Goal: Information Seeking & Learning: Learn about a topic

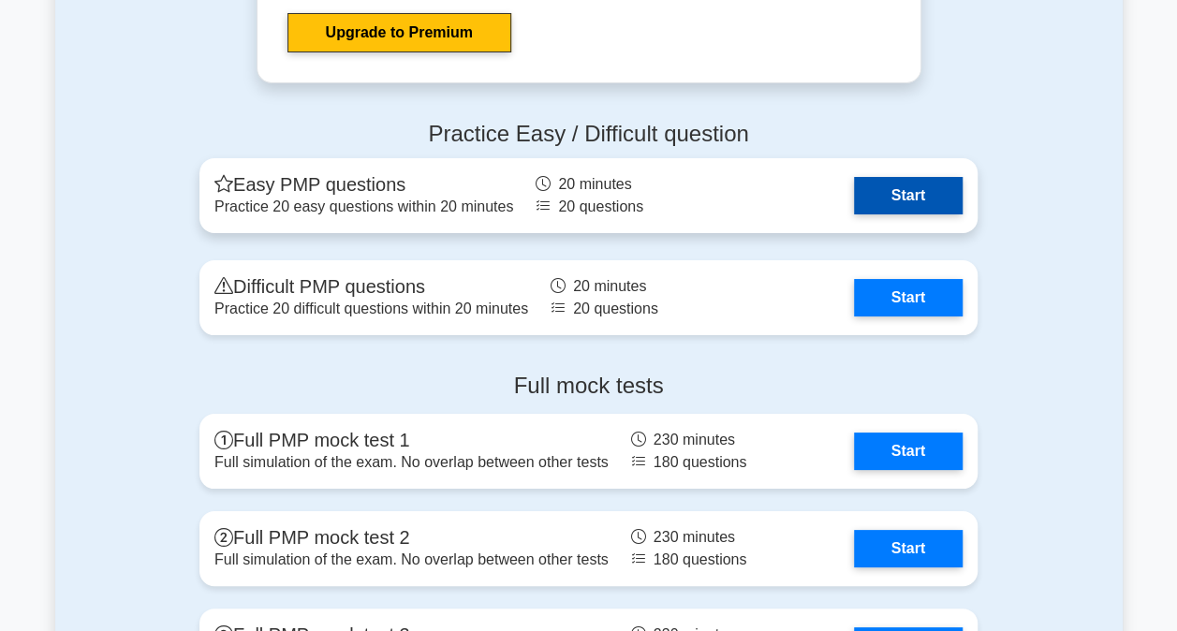
scroll to position [6929, 0]
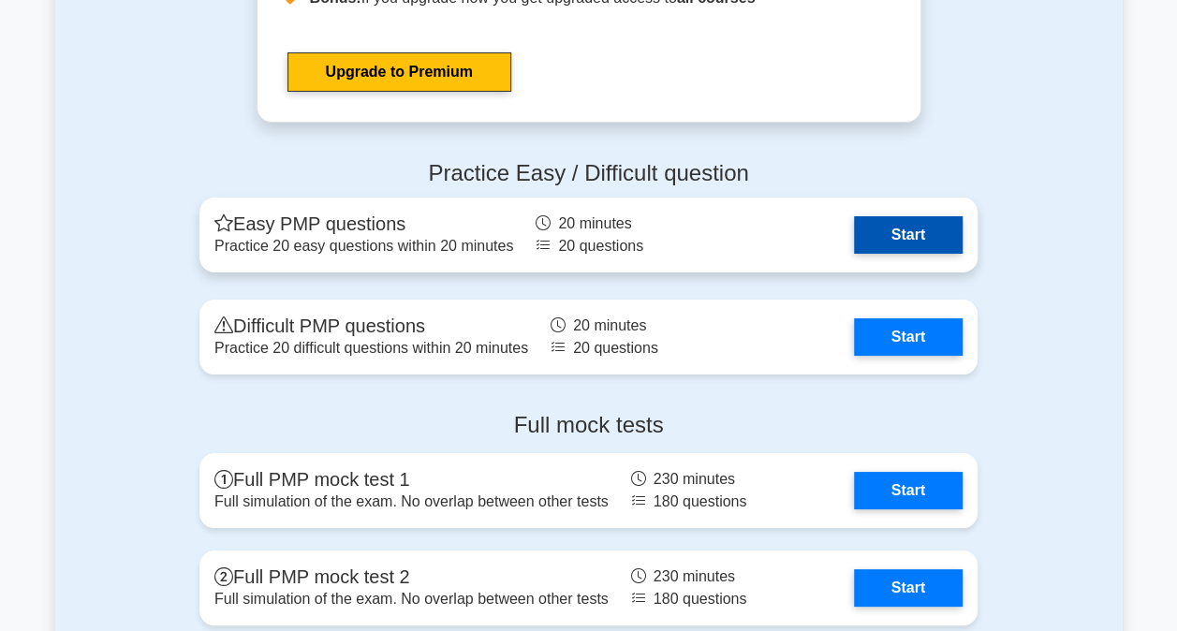
click at [903, 227] on link "Start" at bounding box center [908, 234] width 109 height 37
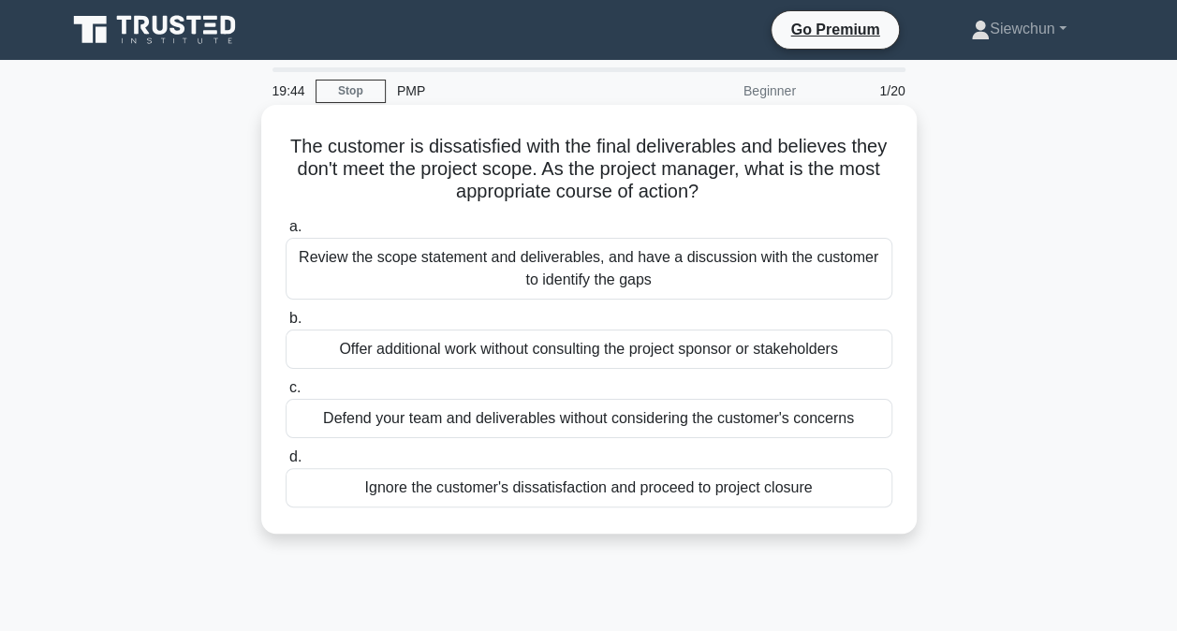
click at [588, 243] on div "Review the scope statement and deliverables, and have a discussion with the cus…" at bounding box center [589, 269] width 607 height 62
click at [286, 233] on input "a. Review the scope statement and deliverables, and have a discussion with the …" at bounding box center [286, 227] width 0 height 12
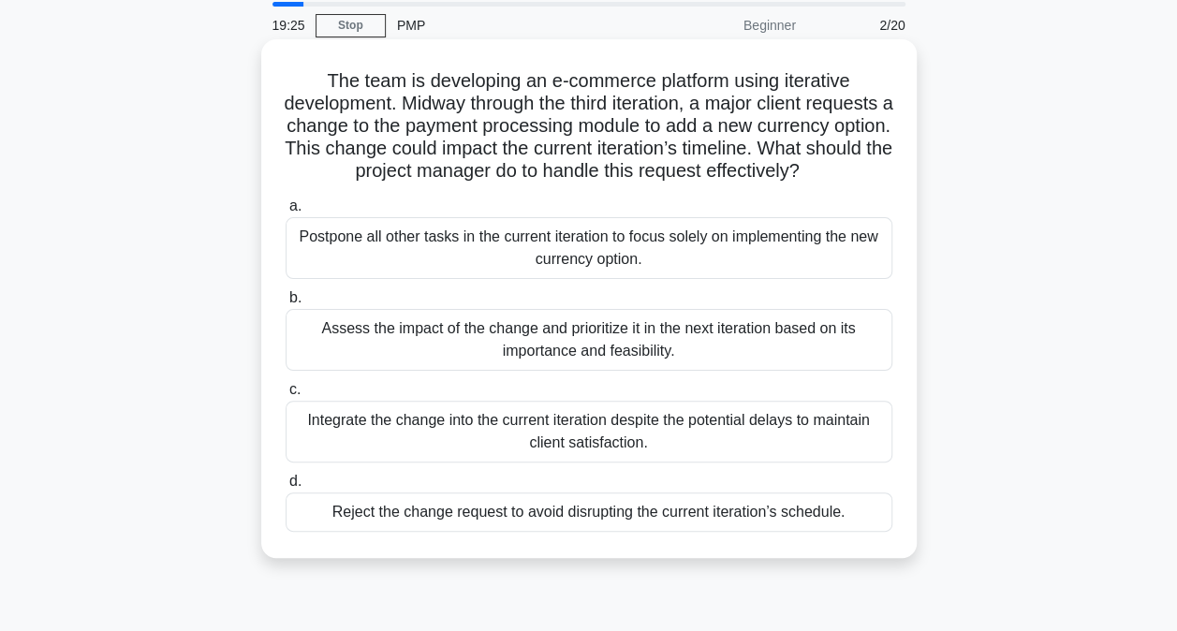
scroll to position [94, 0]
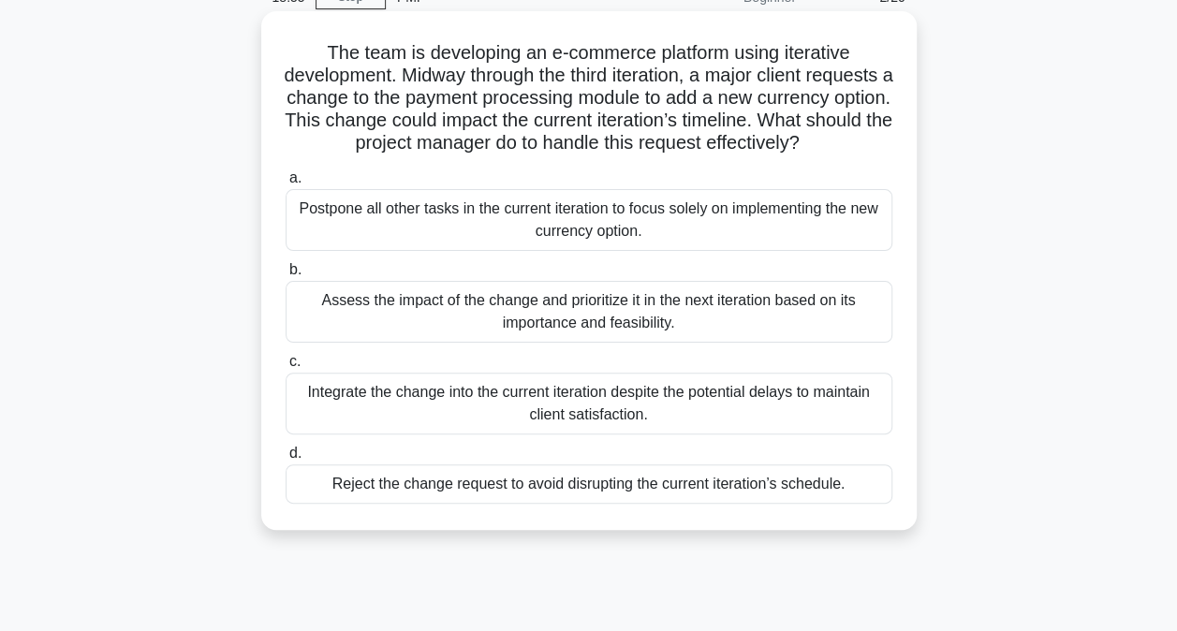
click at [699, 339] on div "Assess the impact of the change and prioritize it in the next iteration based o…" at bounding box center [589, 312] width 607 height 62
click at [286, 276] on input "b. Assess the impact of the change and prioritize it in the next iteration base…" at bounding box center [286, 270] width 0 height 12
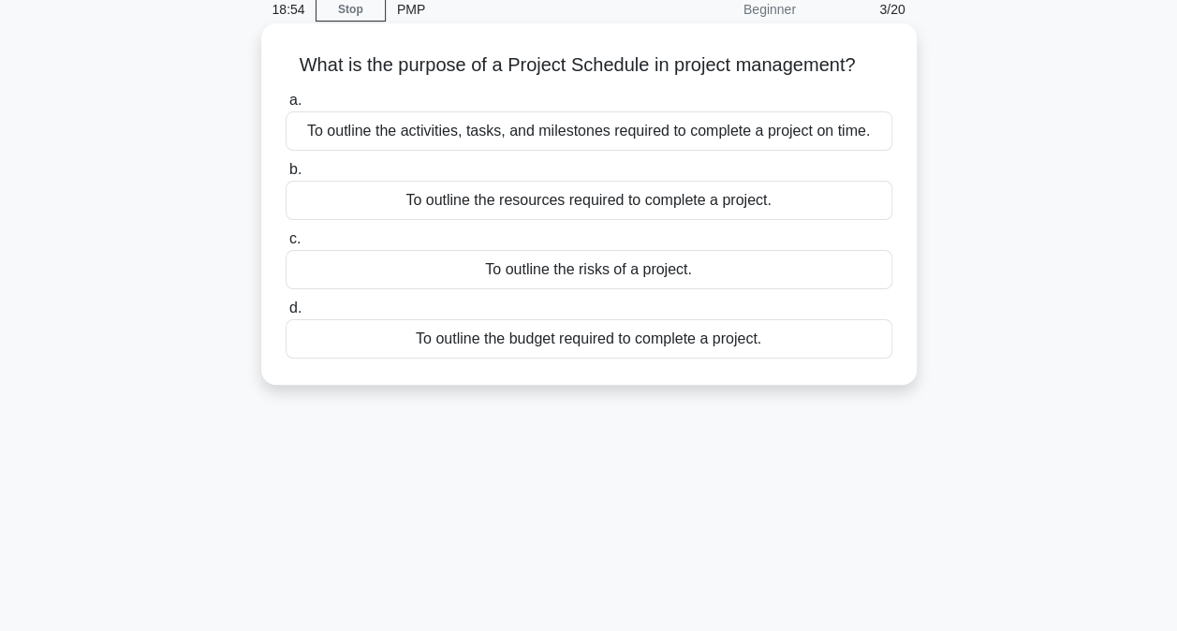
scroll to position [0, 0]
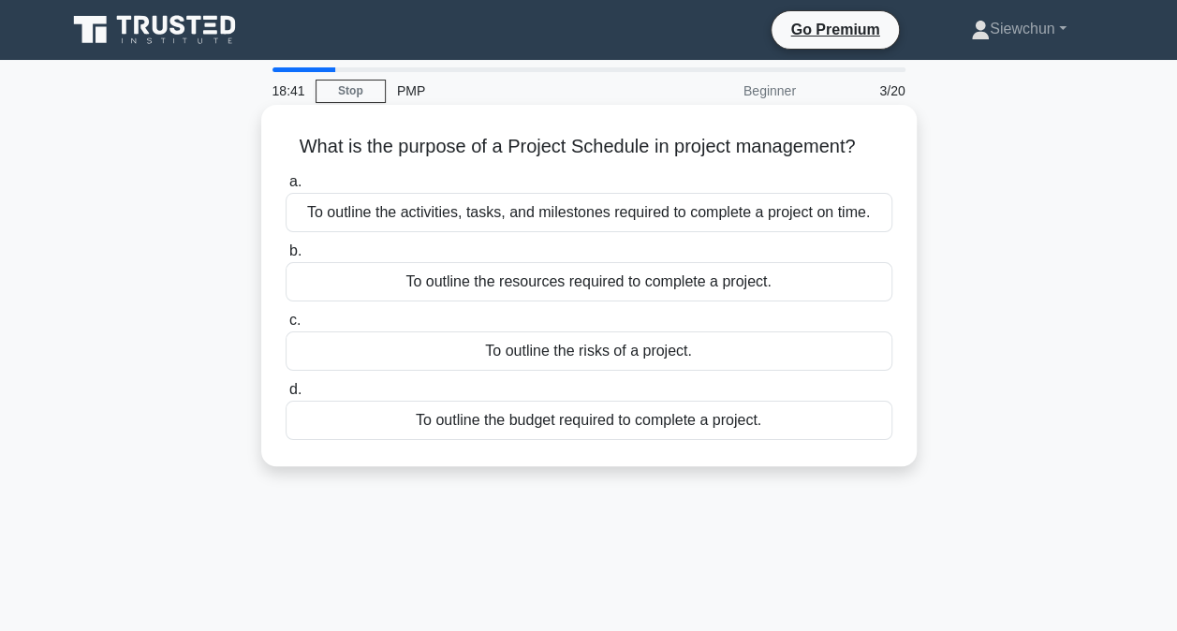
click at [767, 216] on div "To outline the activities, tasks, and milestones required to complete a project…" at bounding box center [589, 212] width 607 height 39
click at [286, 188] on input "a. To outline the activities, tasks, and milestones required to complete a proj…" at bounding box center [286, 182] width 0 height 12
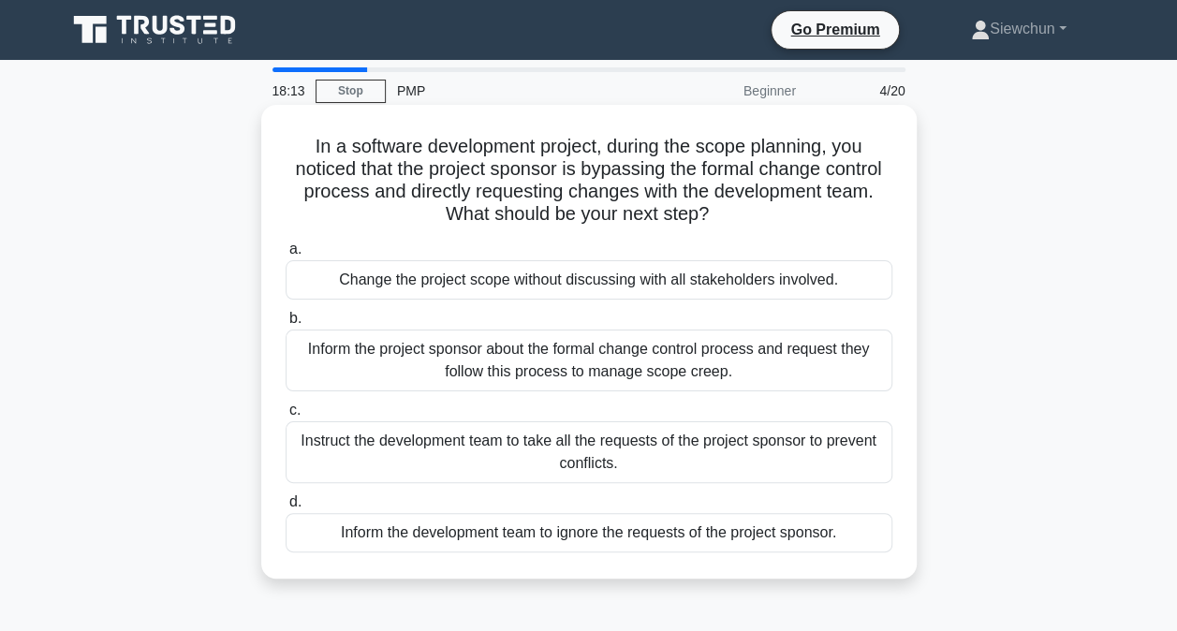
click at [755, 361] on div "Inform the project sponsor about the formal change control process and request …" at bounding box center [589, 361] width 607 height 62
click at [286, 325] on input "b. Inform the project sponsor about the formal change control process and reque…" at bounding box center [286, 319] width 0 height 12
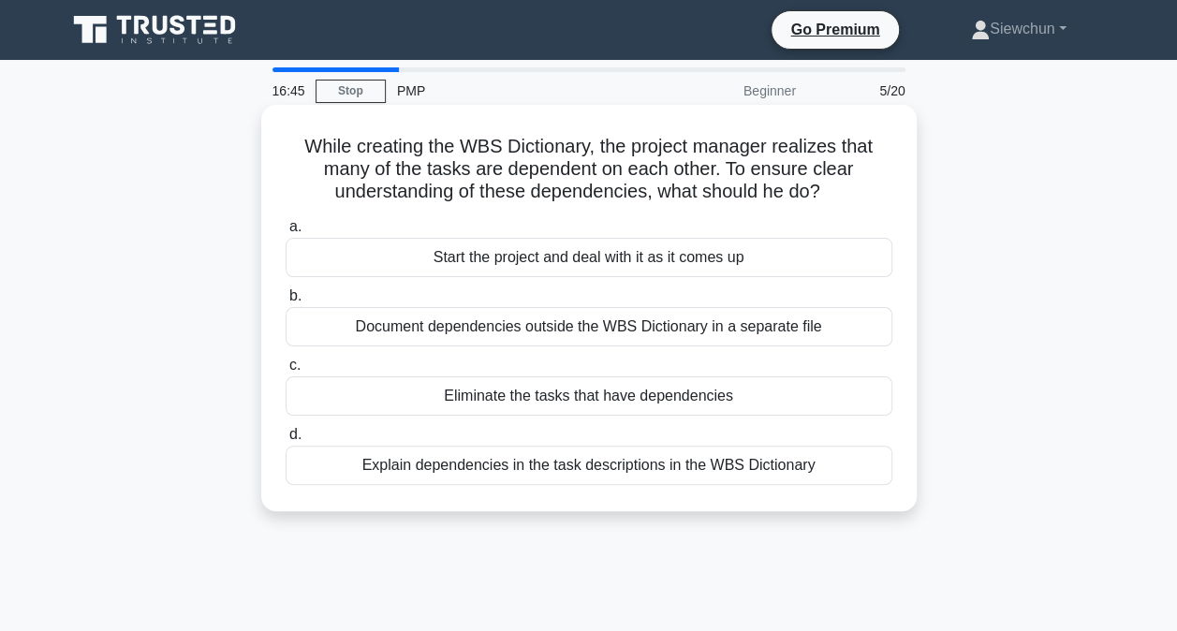
click at [682, 470] on div "Explain dependencies in the task descriptions in the WBS Dictionary" at bounding box center [589, 465] width 607 height 39
click at [286, 441] on input "d. Explain dependencies in the task descriptions in the WBS Dictionary" at bounding box center [286, 435] width 0 height 12
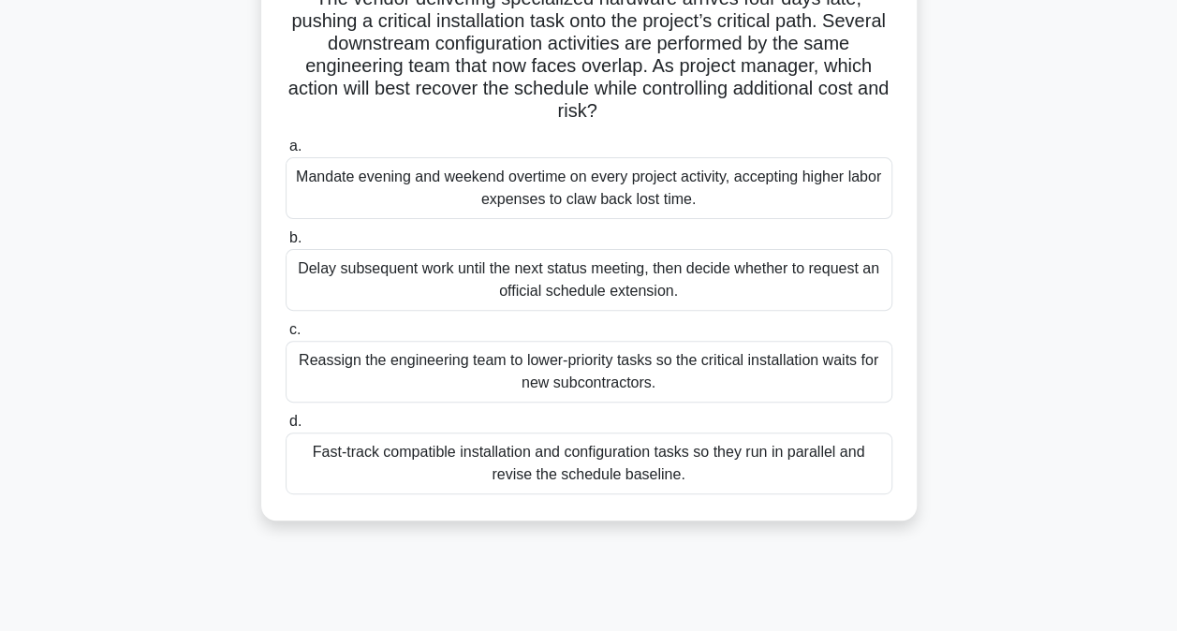
scroll to position [187, 0]
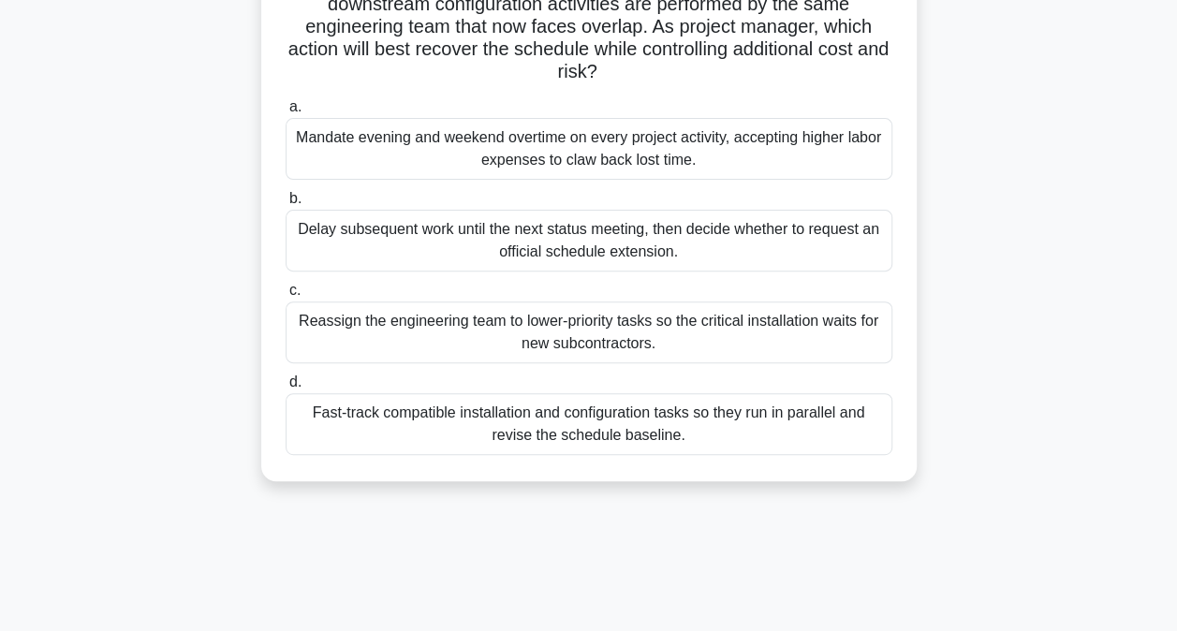
click at [643, 430] on div "Fast-track compatible installation and configuration tasks so they run in paral…" at bounding box center [589, 424] width 607 height 62
click at [286, 389] on input "d. Fast-track compatible installation and configuration tasks so they run in pa…" at bounding box center [286, 382] width 0 height 12
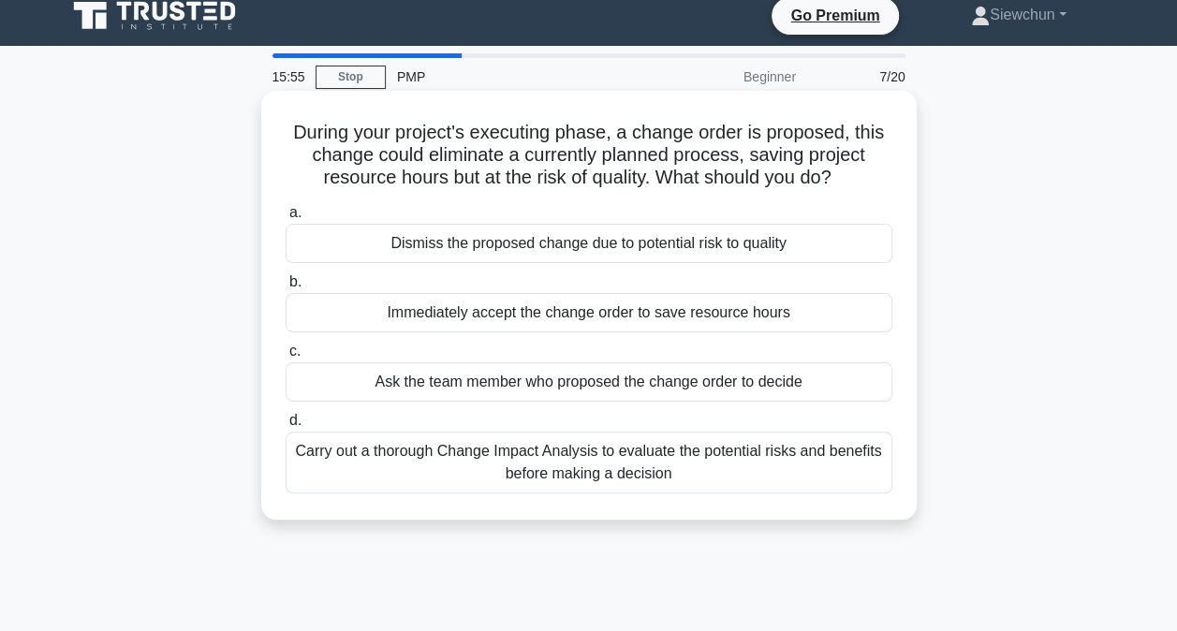
scroll to position [0, 0]
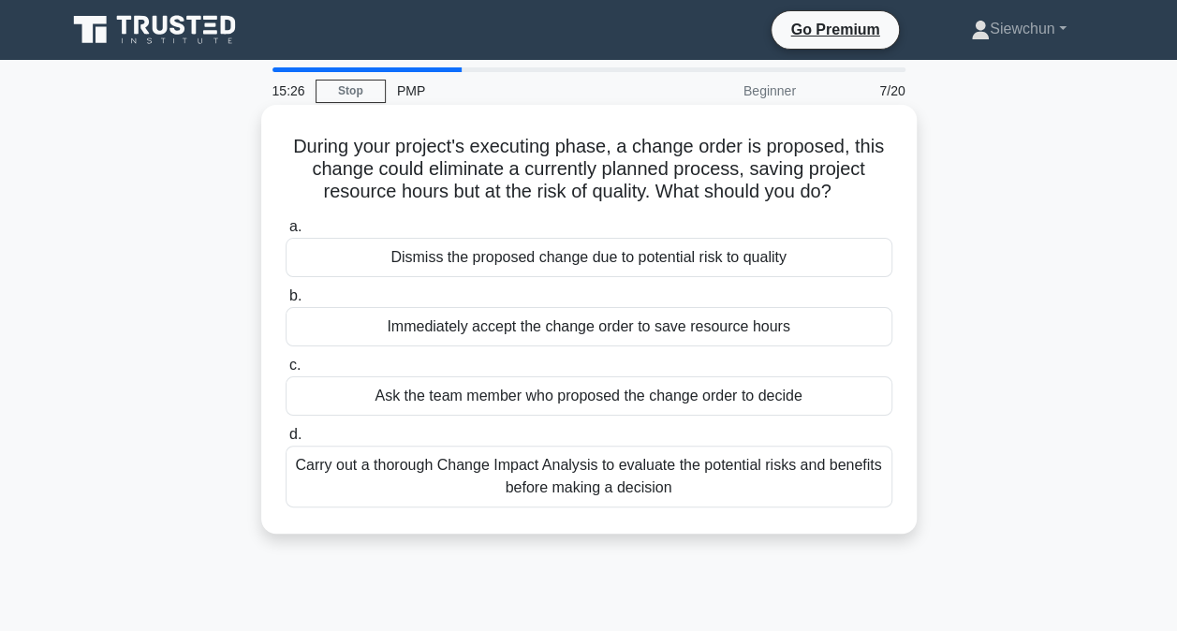
click at [700, 480] on div "Carry out a thorough Change Impact Analysis to evaluate the potential risks and…" at bounding box center [589, 477] width 607 height 62
click at [286, 441] on input "d. Carry out a thorough Change Impact Analysis to evaluate the potential risks …" at bounding box center [286, 435] width 0 height 12
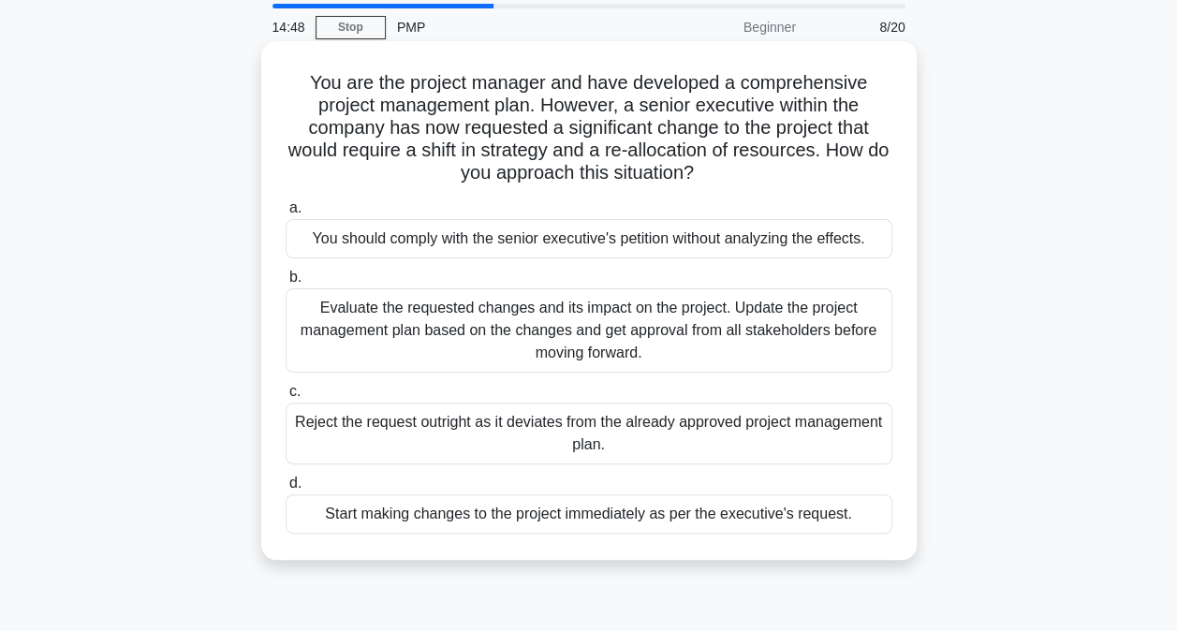
scroll to position [94, 0]
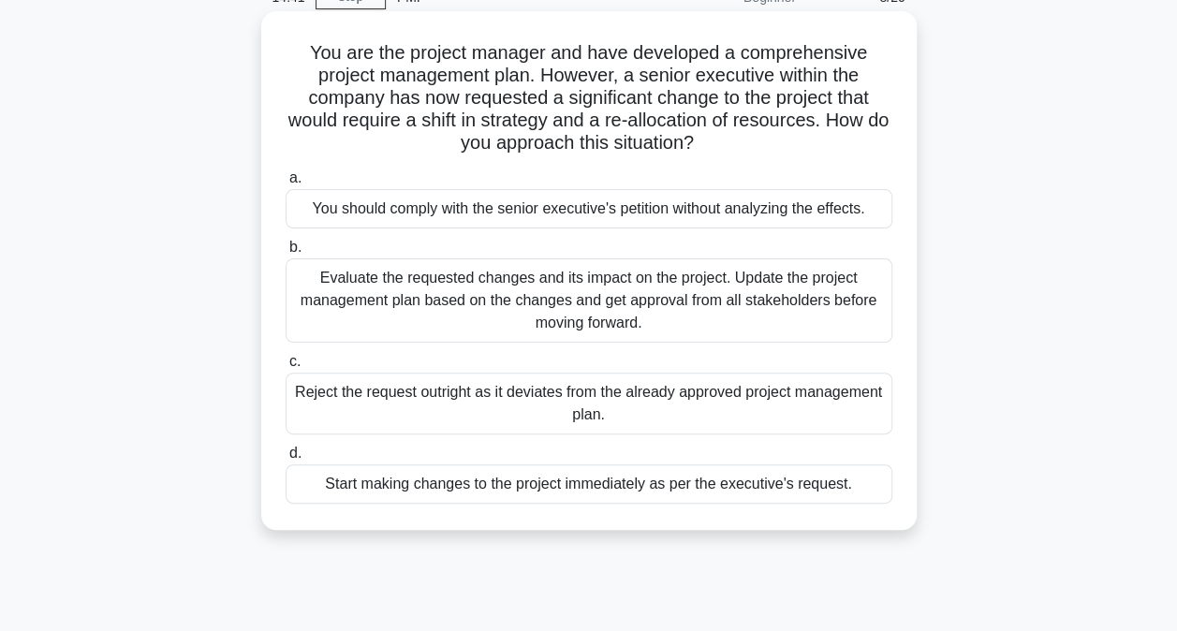
click at [601, 296] on div "Evaluate the requested changes and its impact on the project. Update the projec…" at bounding box center [589, 300] width 607 height 84
click at [286, 254] on input "b. Evaluate the requested changes and its impact on the project. Update the pro…" at bounding box center [286, 248] width 0 height 12
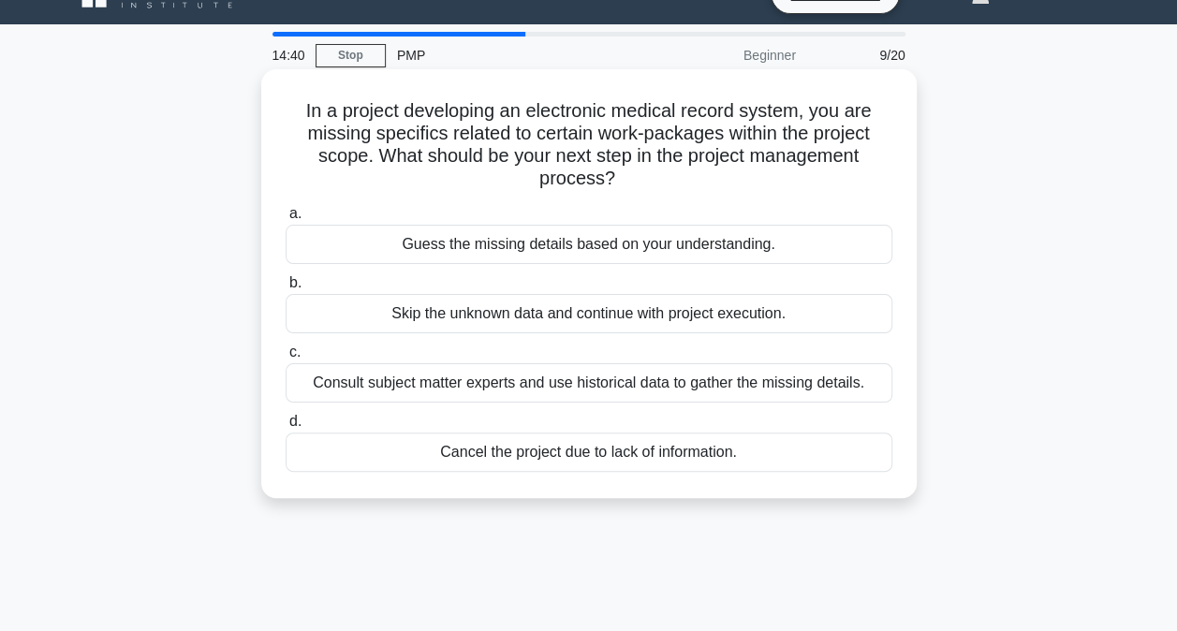
scroll to position [0, 0]
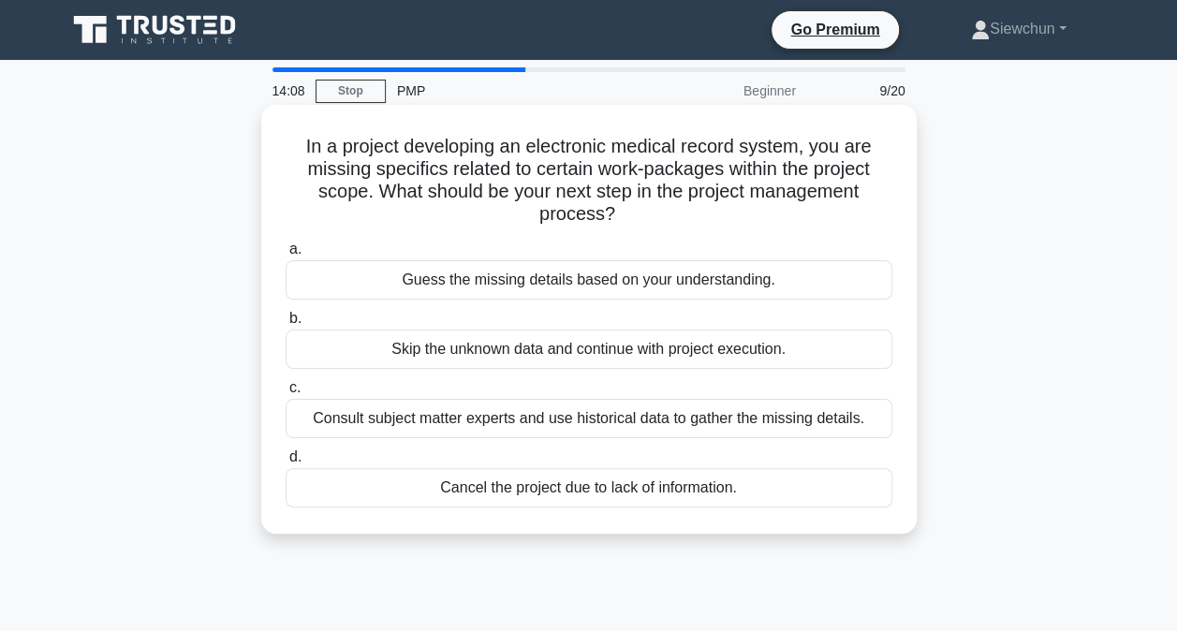
click at [633, 421] on div "Consult subject matter experts and use historical data to gather the missing de…" at bounding box center [589, 418] width 607 height 39
click at [286, 394] on input "c. Consult subject matter experts and use historical data to gather the missing…" at bounding box center [286, 388] width 0 height 12
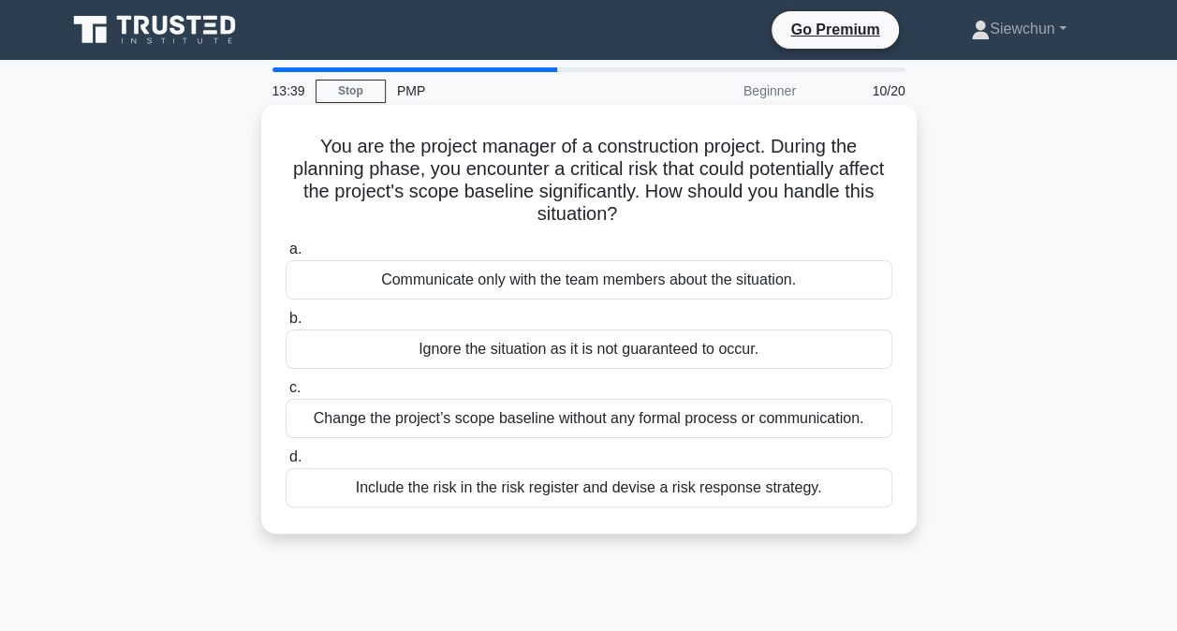
click at [662, 484] on div "Include the risk in the risk register and devise a risk response strategy." at bounding box center [589, 487] width 607 height 39
click at [286, 464] on input "d. Include the risk in the risk register and devise a risk response strategy." at bounding box center [286, 457] width 0 height 12
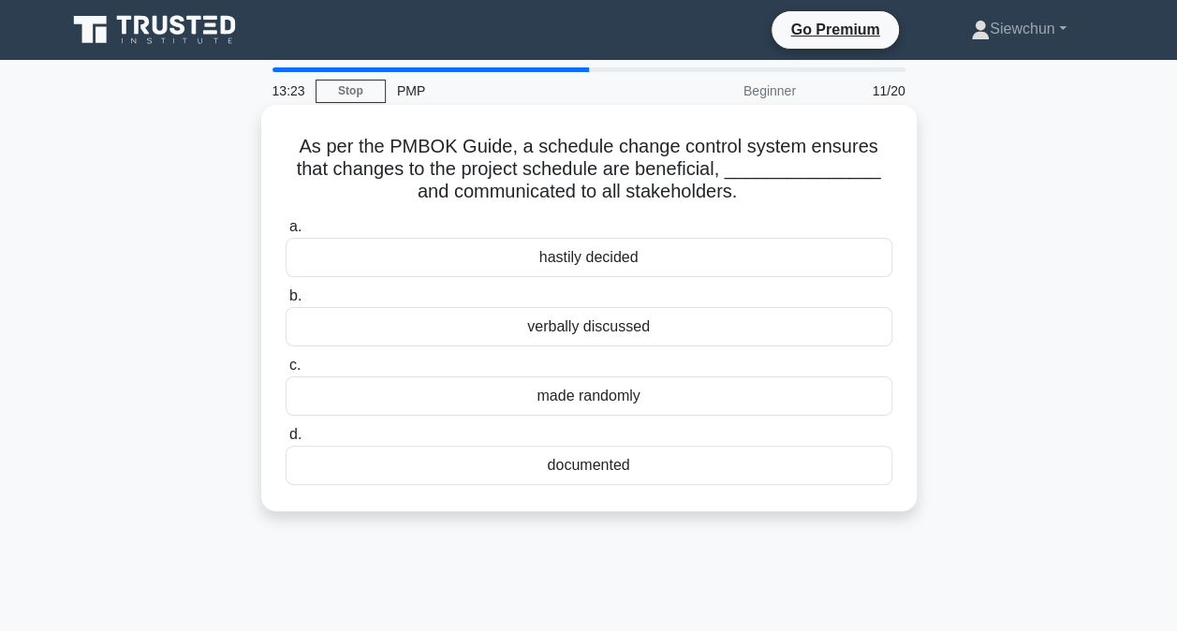
click at [596, 469] on div "documented" at bounding box center [589, 465] width 607 height 39
click at [286, 441] on input "d. documented" at bounding box center [286, 435] width 0 height 12
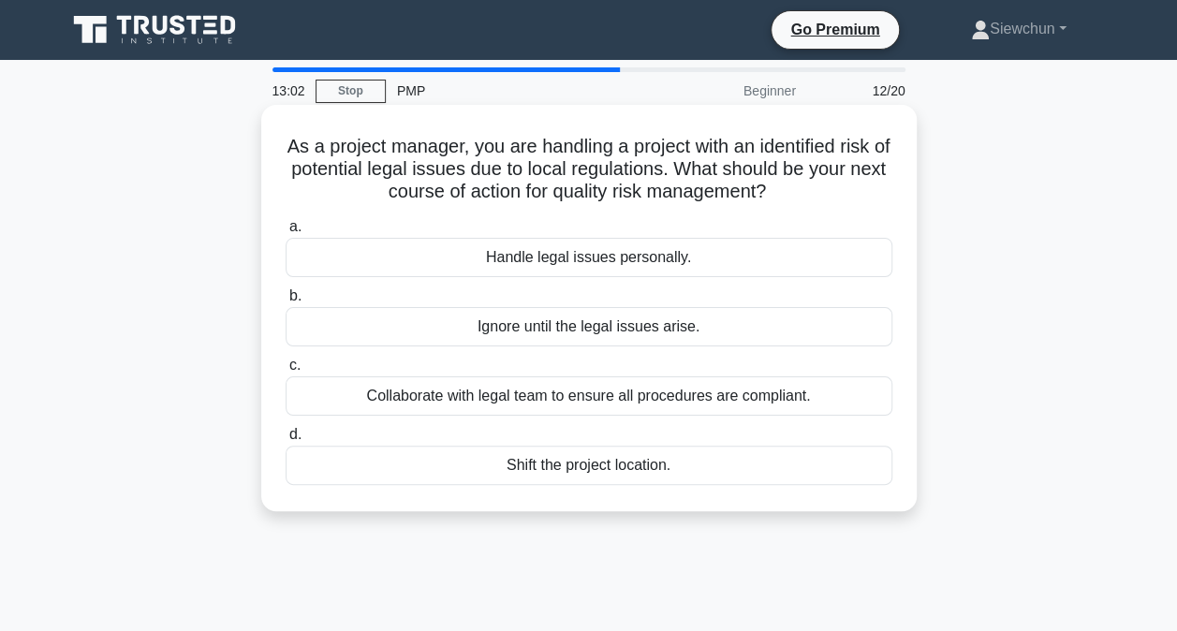
click at [648, 399] on div "Collaborate with legal team to ensure all procedures are compliant." at bounding box center [589, 395] width 607 height 39
click at [286, 372] on input "c. Collaborate with legal team to ensure all procedures are compliant." at bounding box center [286, 366] width 0 height 12
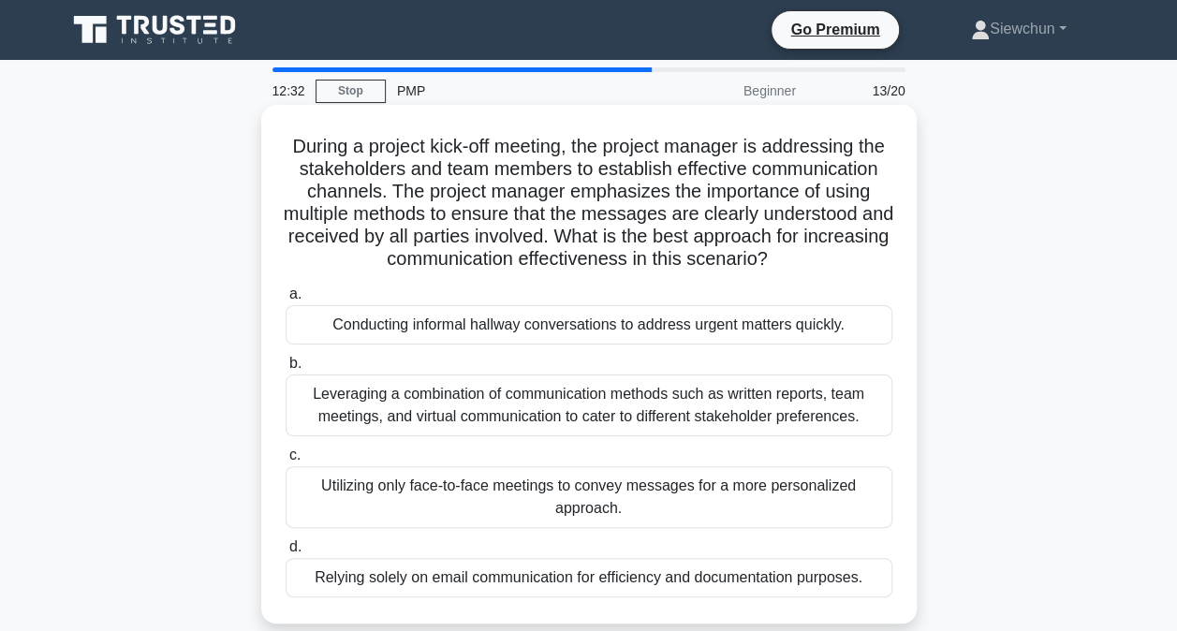
scroll to position [94, 0]
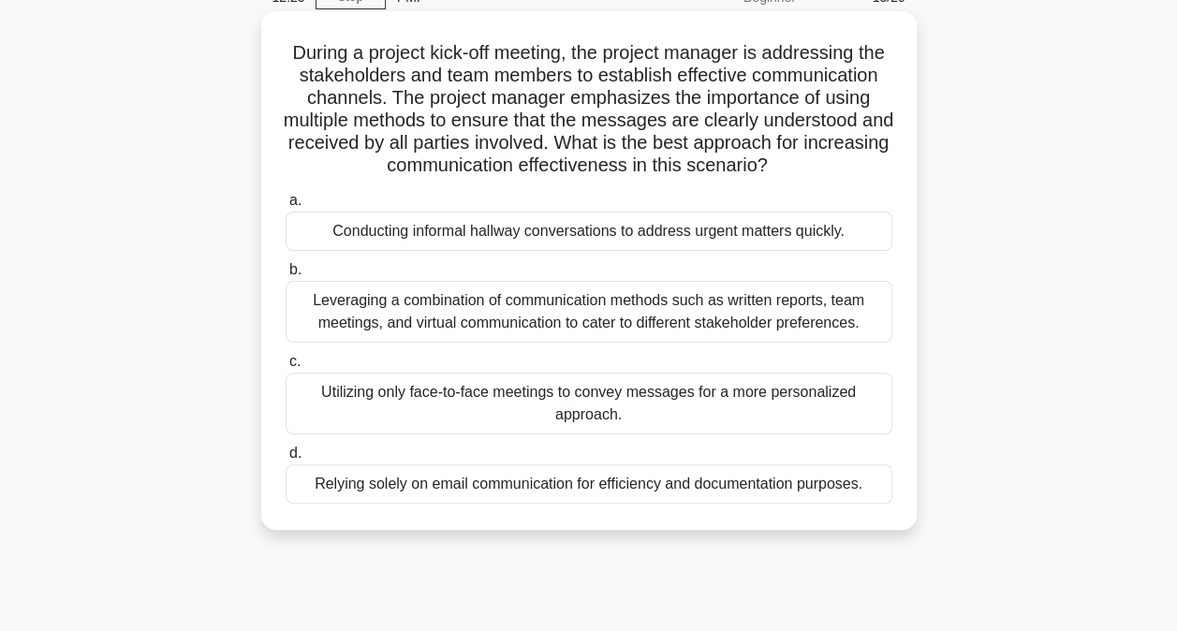
click at [677, 336] on div "Leveraging a combination of communication methods such as written reports, team…" at bounding box center [589, 312] width 607 height 62
click at [286, 276] on input "b. Leveraging a combination of communication methods such as written reports, t…" at bounding box center [286, 270] width 0 height 12
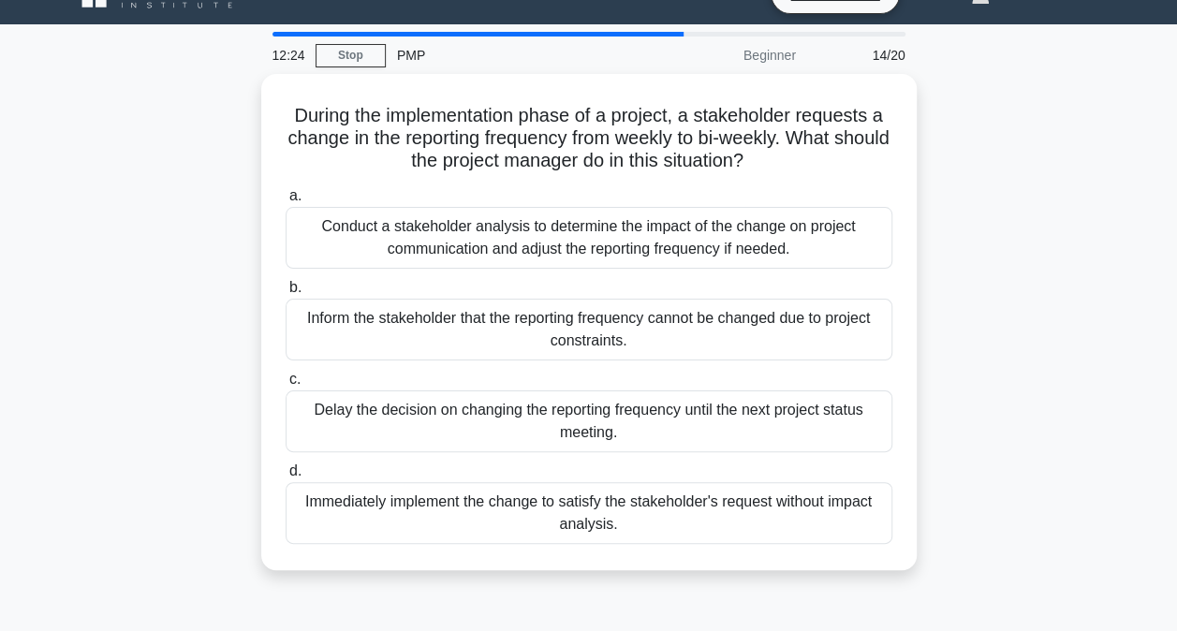
scroll to position [0, 0]
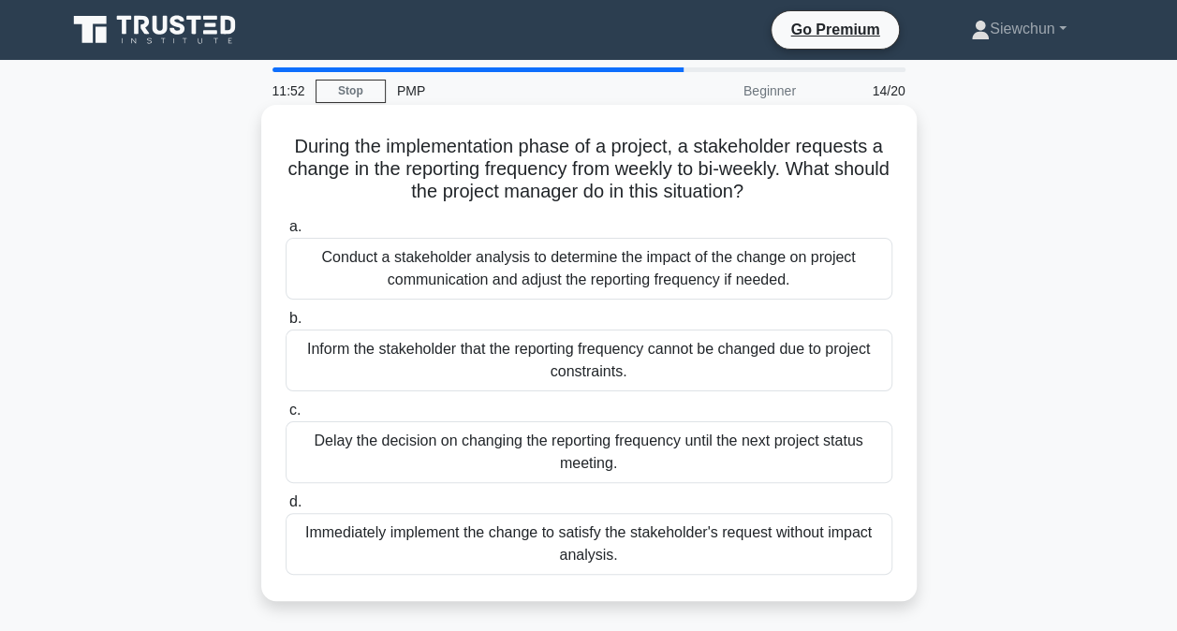
click at [633, 274] on div "Conduct a stakeholder analysis to determine the impact of the change on project…" at bounding box center [589, 269] width 607 height 62
click at [286, 233] on input "a. Conduct a stakeholder analysis to determine the impact of the change on proj…" at bounding box center [286, 227] width 0 height 12
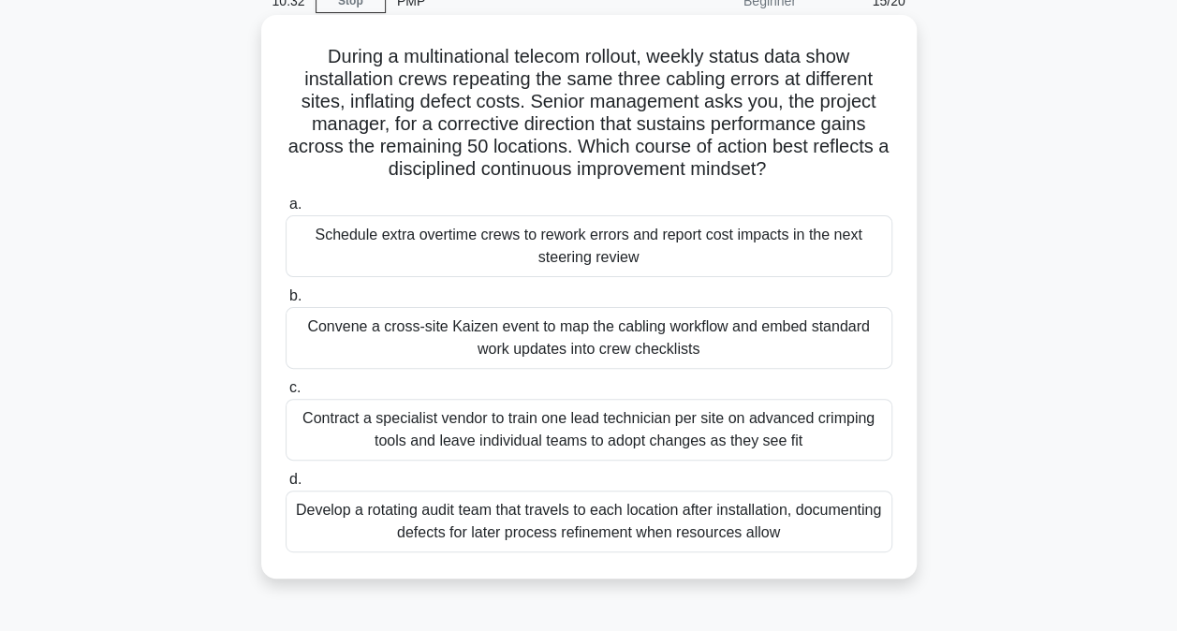
scroll to position [94, 0]
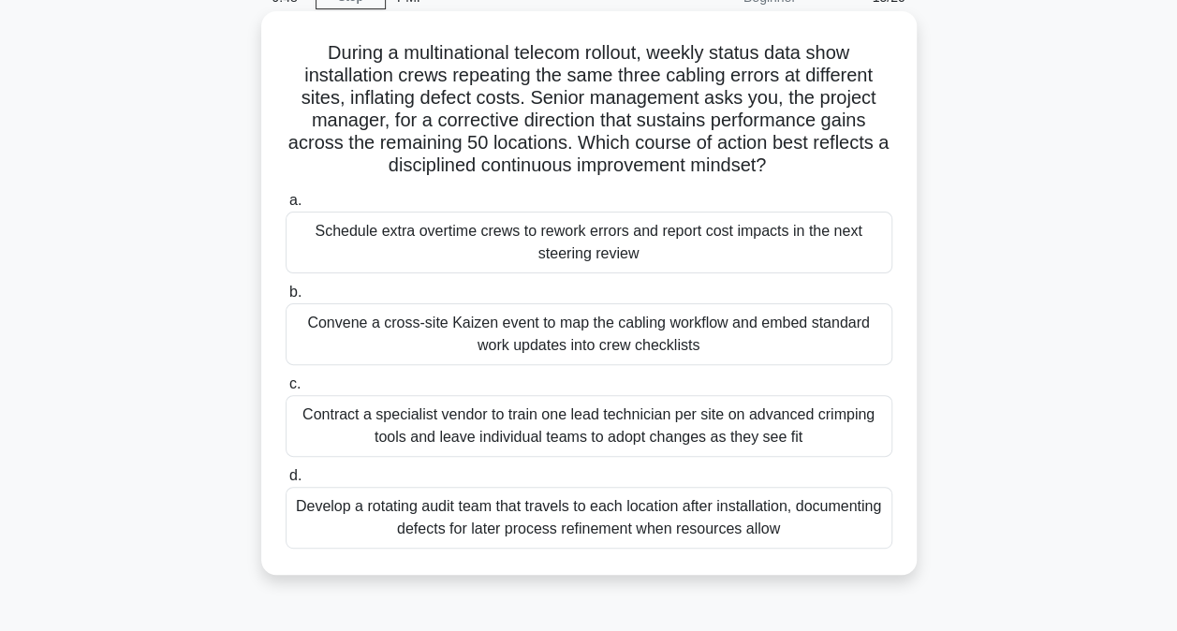
click at [687, 524] on div "Develop a rotating audit team that travels to each location after installation,…" at bounding box center [589, 518] width 607 height 62
click at [286, 482] on input "d. Develop a rotating audit team that travels to each location after installati…" at bounding box center [286, 476] width 0 height 12
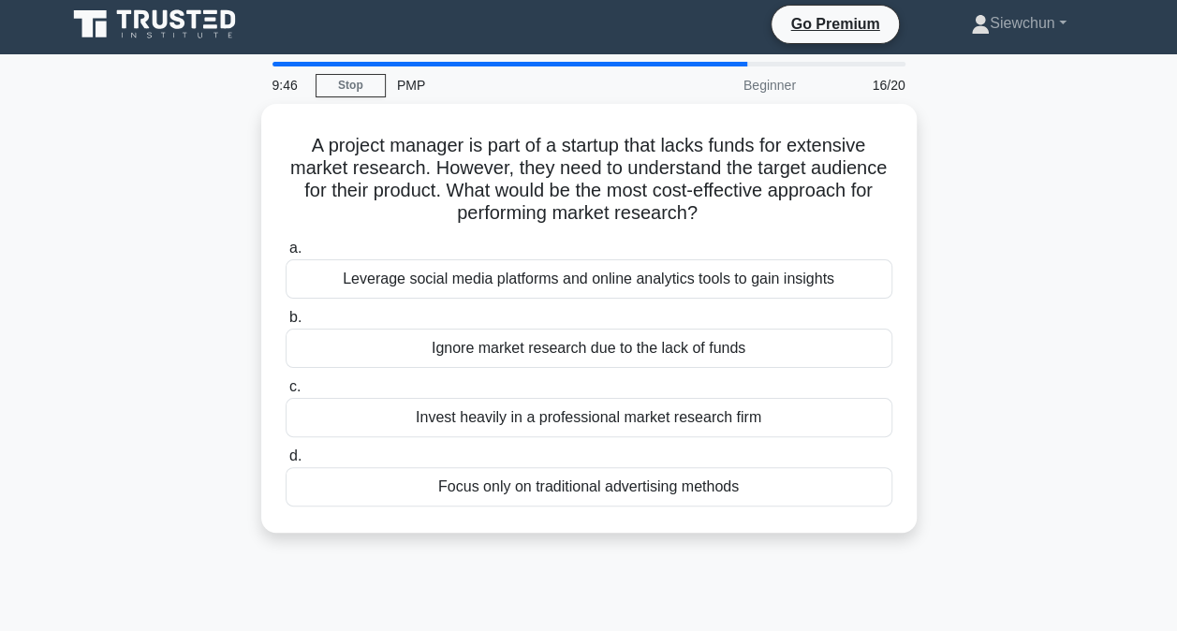
scroll to position [0, 0]
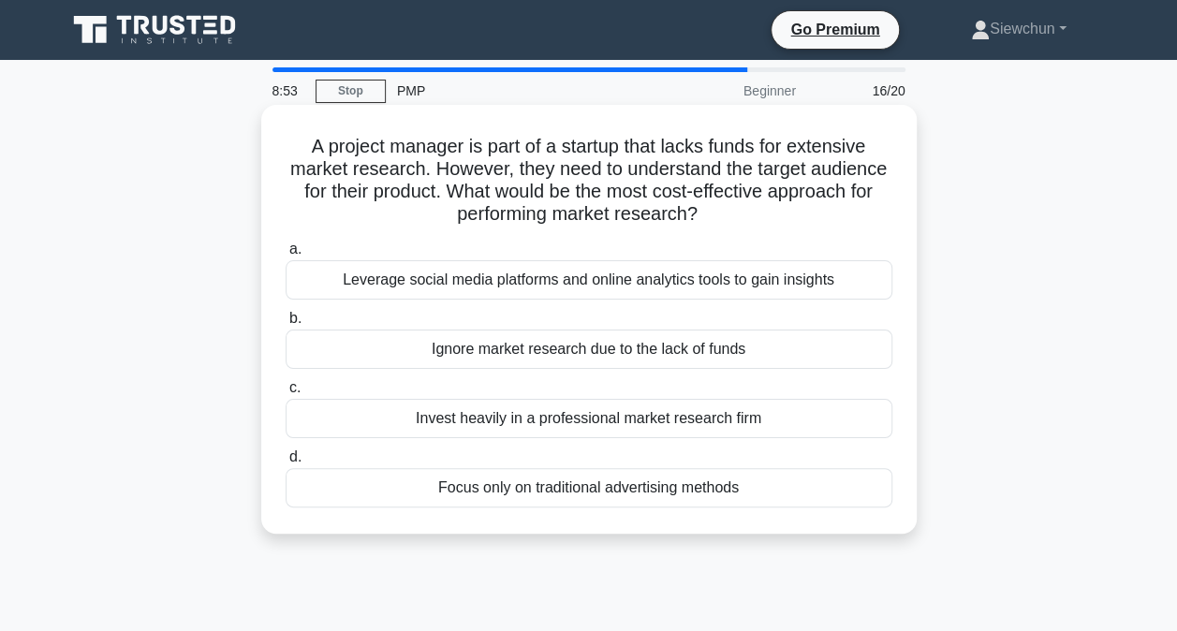
click at [694, 285] on div "Leverage social media platforms and online analytics tools to gain insights" at bounding box center [589, 279] width 607 height 39
click at [286, 256] on input "a. Leverage social media platforms and online analytics tools to gain insights" at bounding box center [286, 249] width 0 height 12
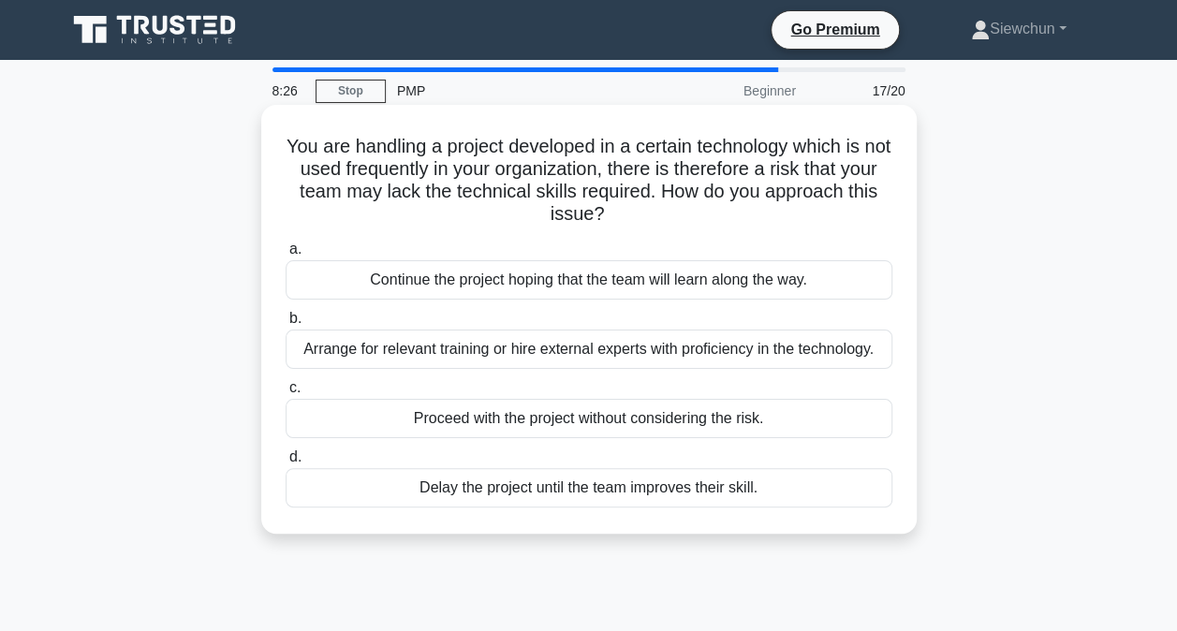
click at [609, 345] on div "Arrange for relevant training or hire external experts with proficiency in the …" at bounding box center [589, 349] width 607 height 39
click at [286, 325] on input "b. Arrange for relevant training or hire external experts with proficiency in t…" at bounding box center [286, 319] width 0 height 12
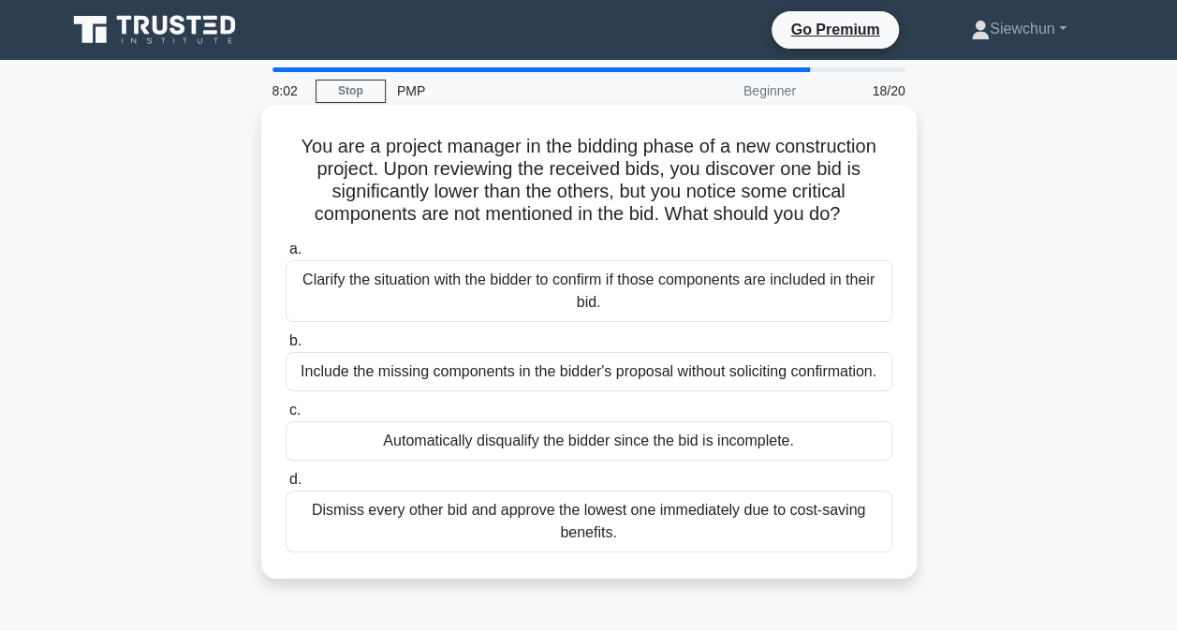
click at [566, 290] on div "Clarify the situation with the bidder to confirm if those components are includ…" at bounding box center [589, 291] width 607 height 62
click at [286, 256] on input "a. Clarify the situation with the bidder to confirm if those components are inc…" at bounding box center [286, 249] width 0 height 12
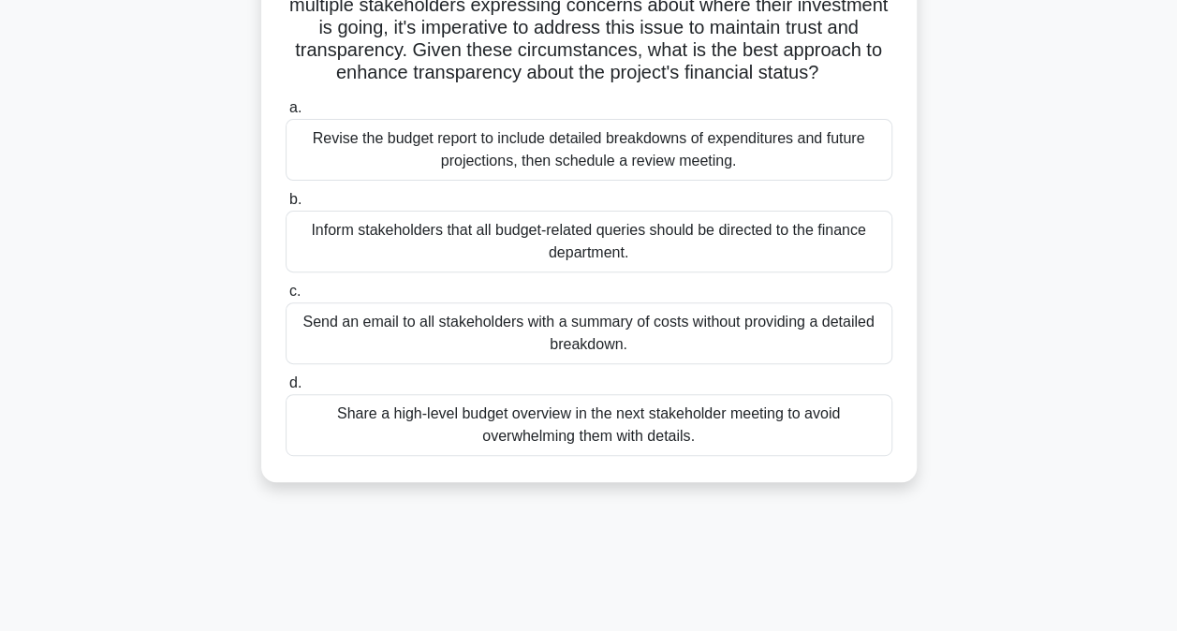
scroll to position [187, 0]
click at [578, 177] on div "Revise the budget report to include detailed breakdowns of expenditures and fut…" at bounding box center [589, 149] width 607 height 62
click at [286, 113] on input "a. Revise the budget report to include detailed breakdowns of expenditures and …" at bounding box center [286, 107] width 0 height 12
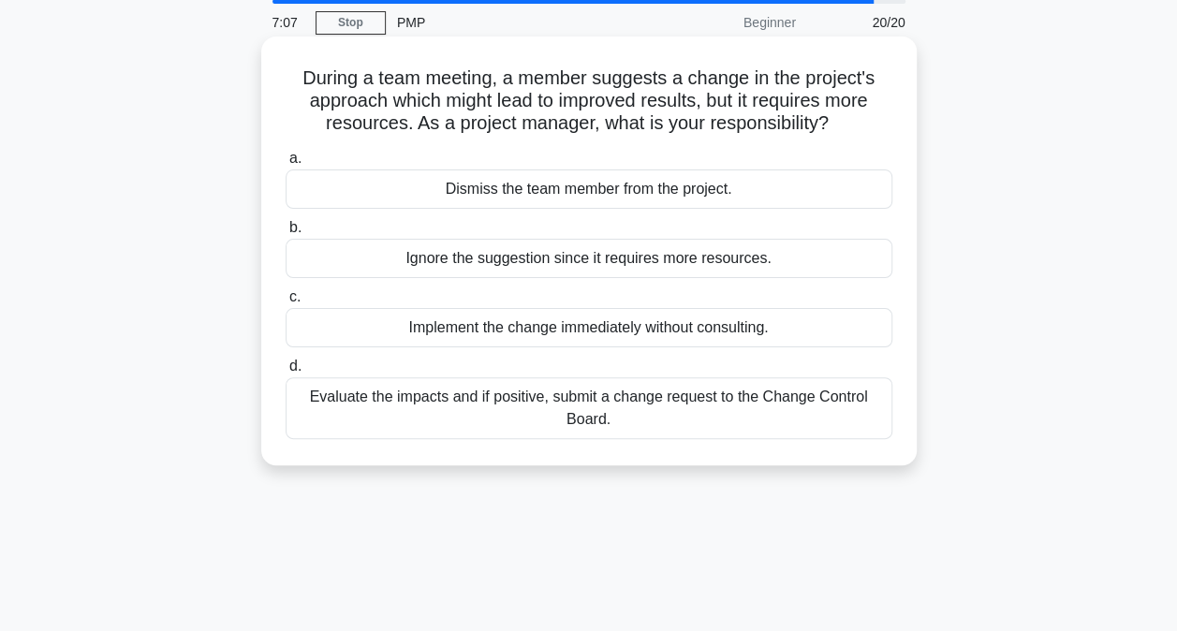
scroll to position [0, 0]
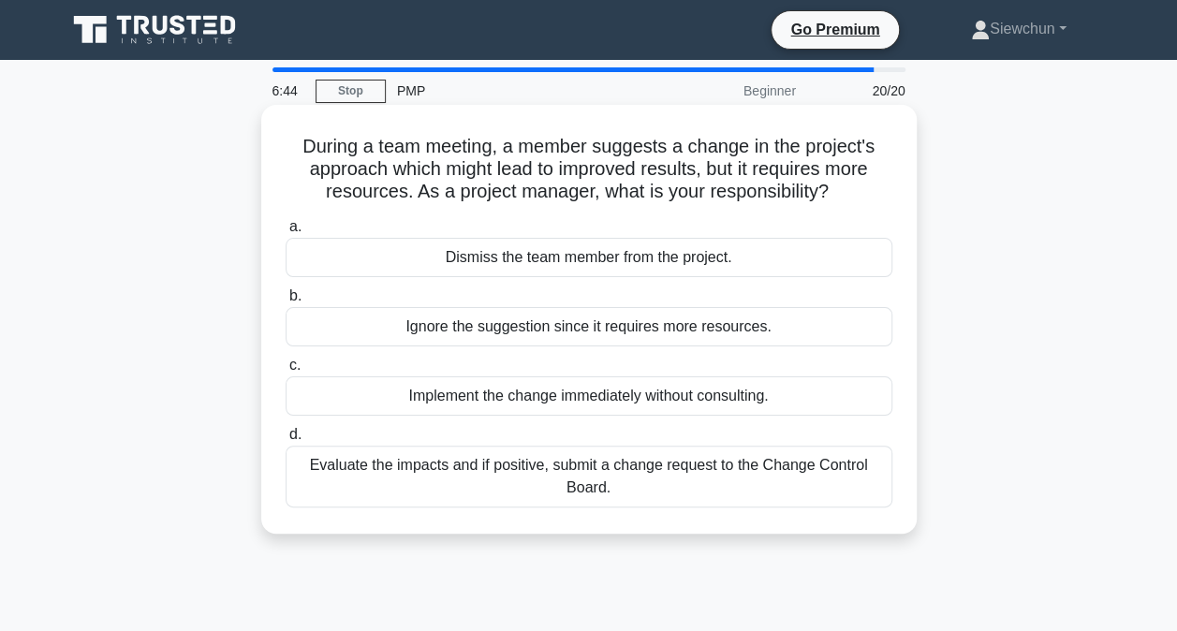
drag, startPoint x: 606, startPoint y: 479, endPoint x: 594, endPoint y: 477, distance: 12.5
click at [607, 481] on div "Evaluate the impacts and if positive, submit a change request to the Change Con…" at bounding box center [589, 477] width 607 height 62
click at [286, 441] on input "d. Evaluate the impacts and if positive, submit a change request to the Change …" at bounding box center [286, 435] width 0 height 12
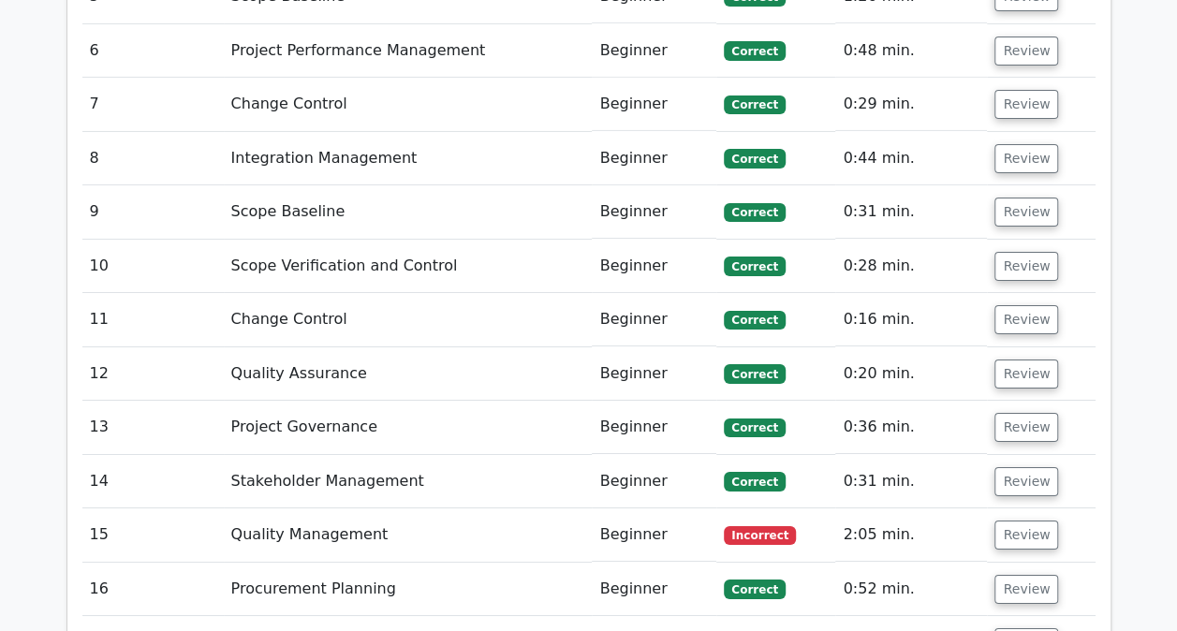
scroll to position [3184, 0]
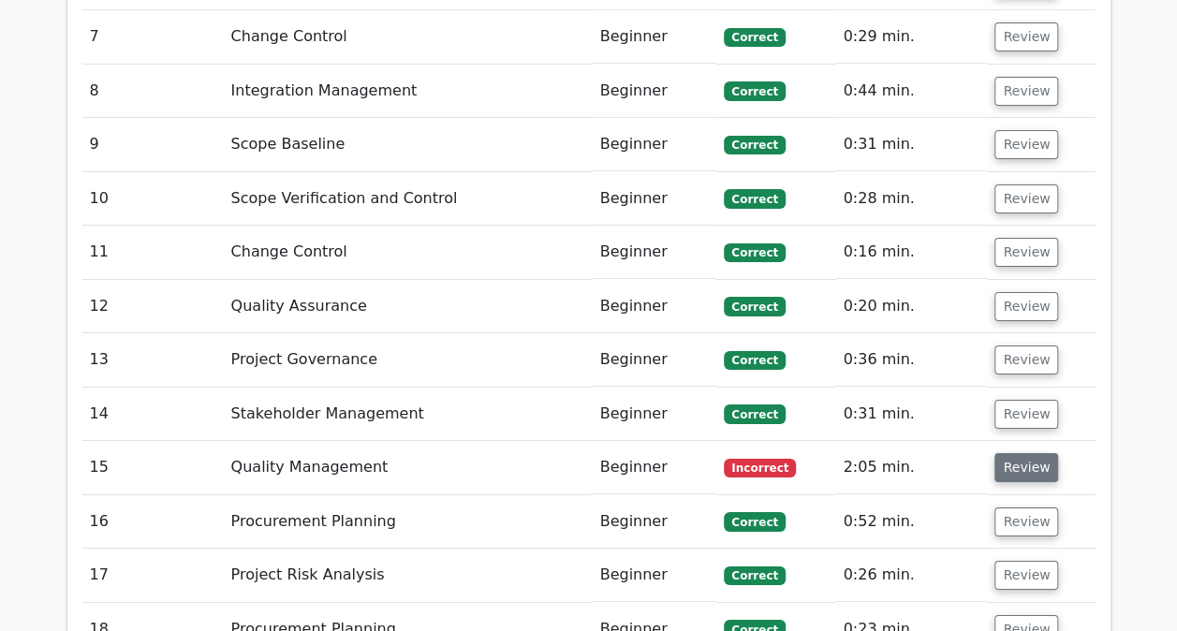
click at [1017, 453] on button "Review" at bounding box center [1026, 467] width 64 height 29
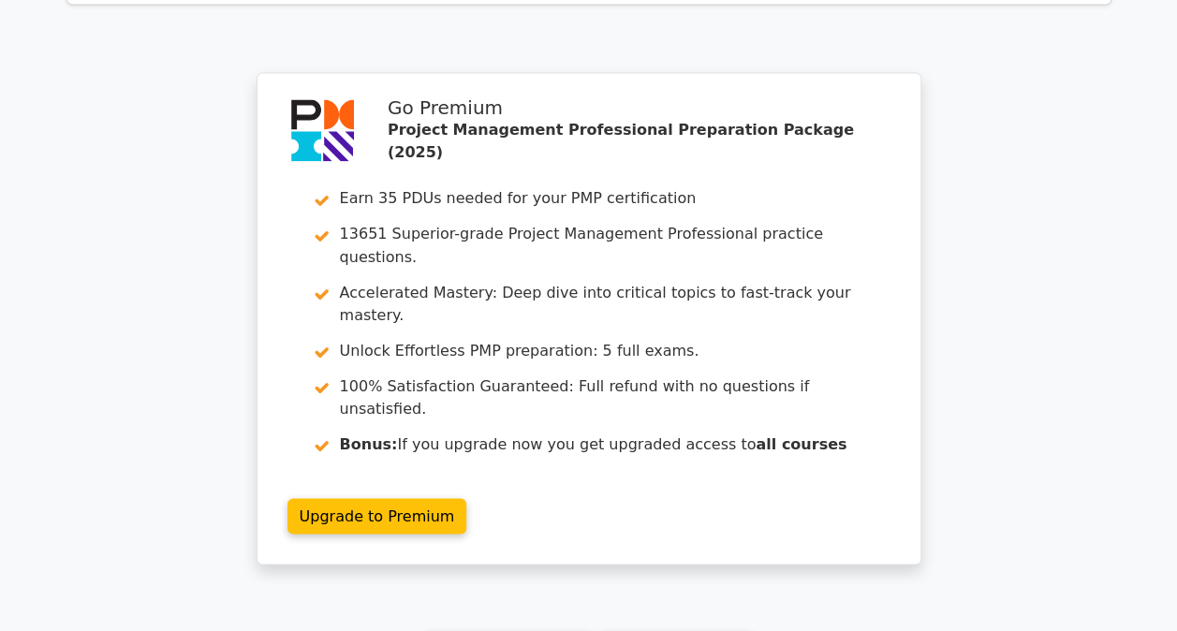
scroll to position [5088, 0]
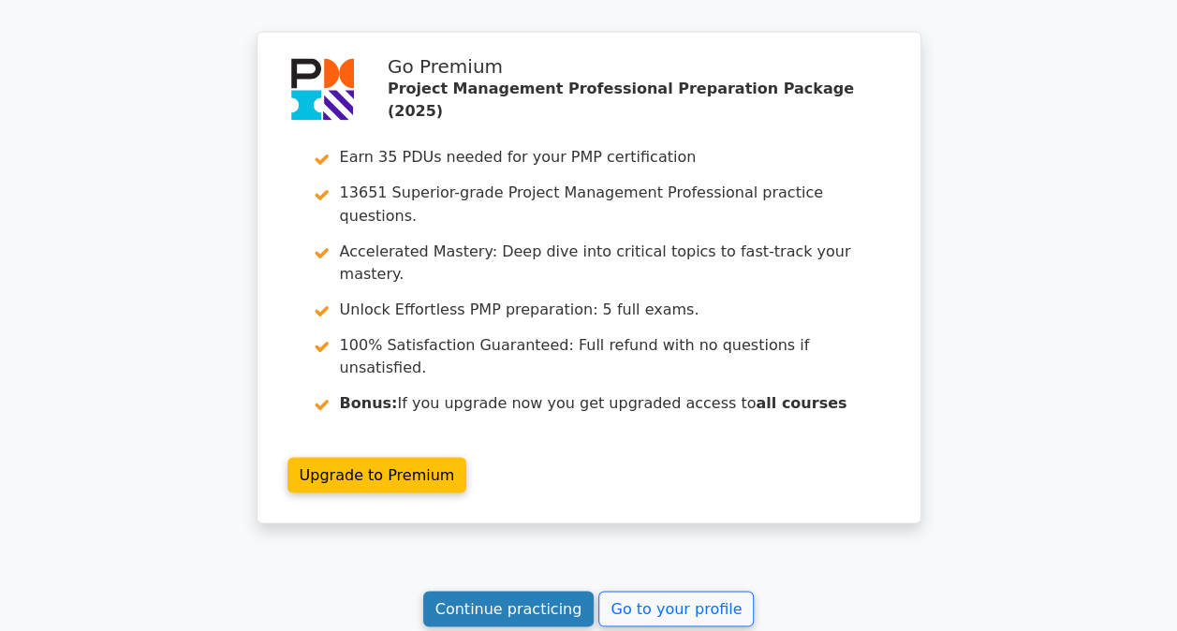
click at [532, 591] on link "Continue practicing" at bounding box center [508, 609] width 171 height 36
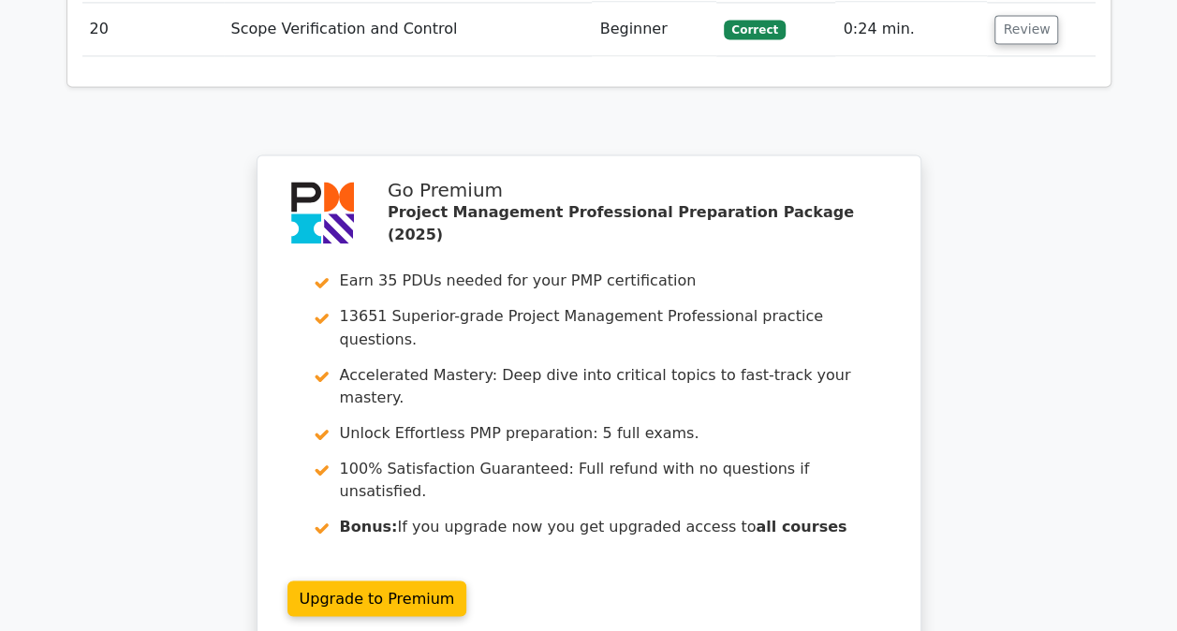
scroll to position [4995, 0]
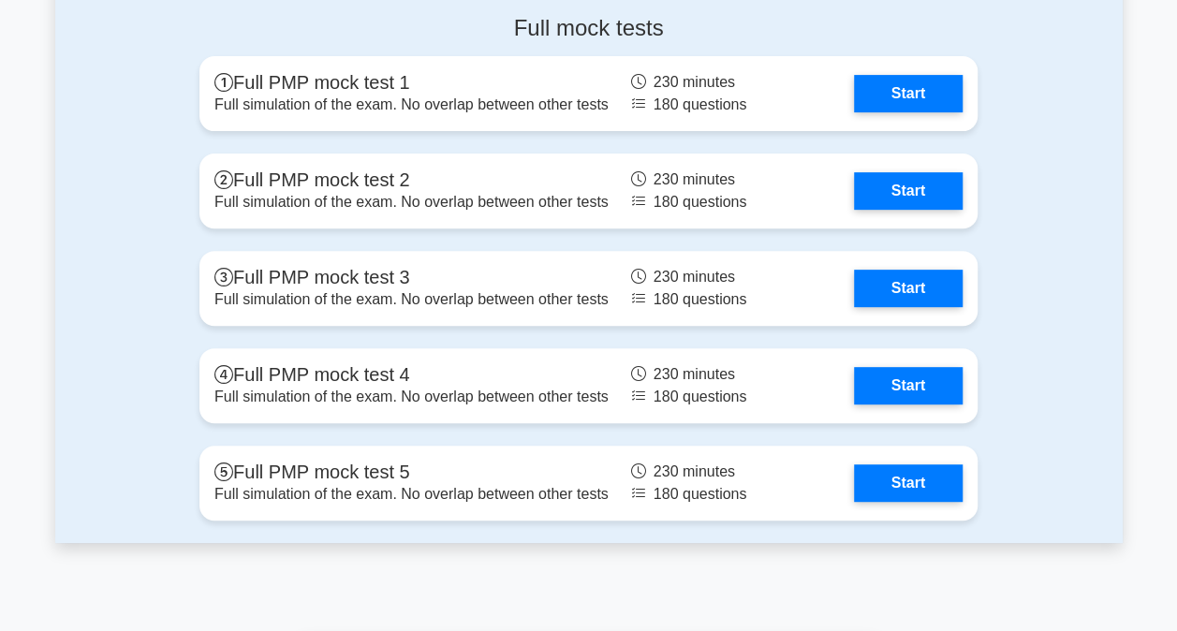
scroll to position [7117, 0]
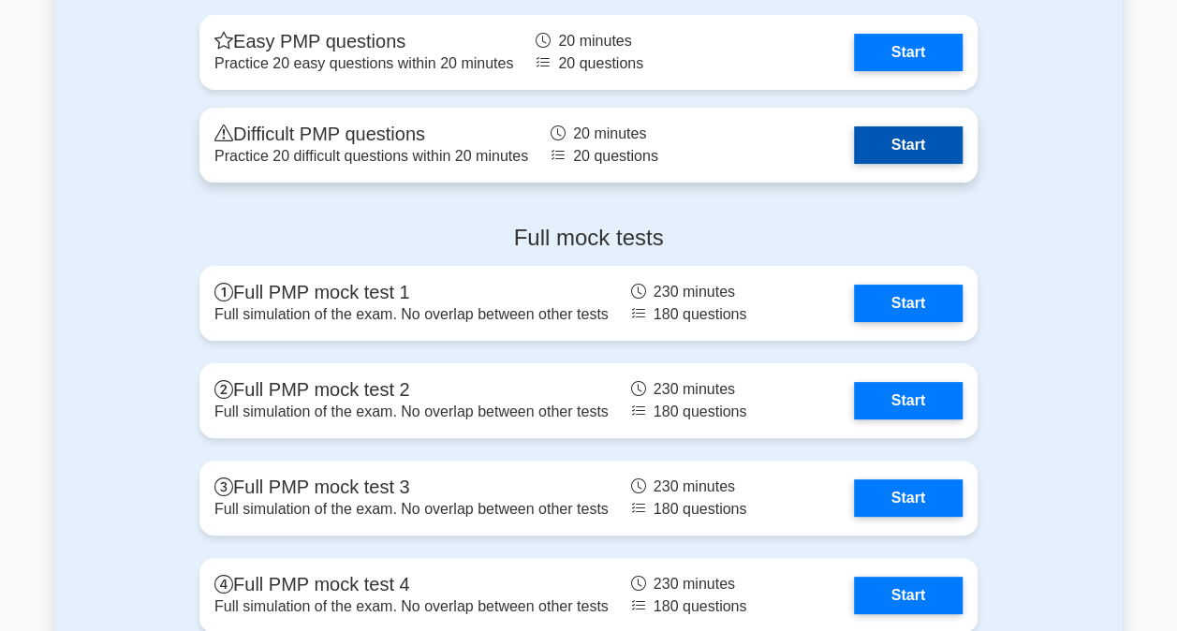
click at [886, 131] on link "Start" at bounding box center [908, 144] width 109 height 37
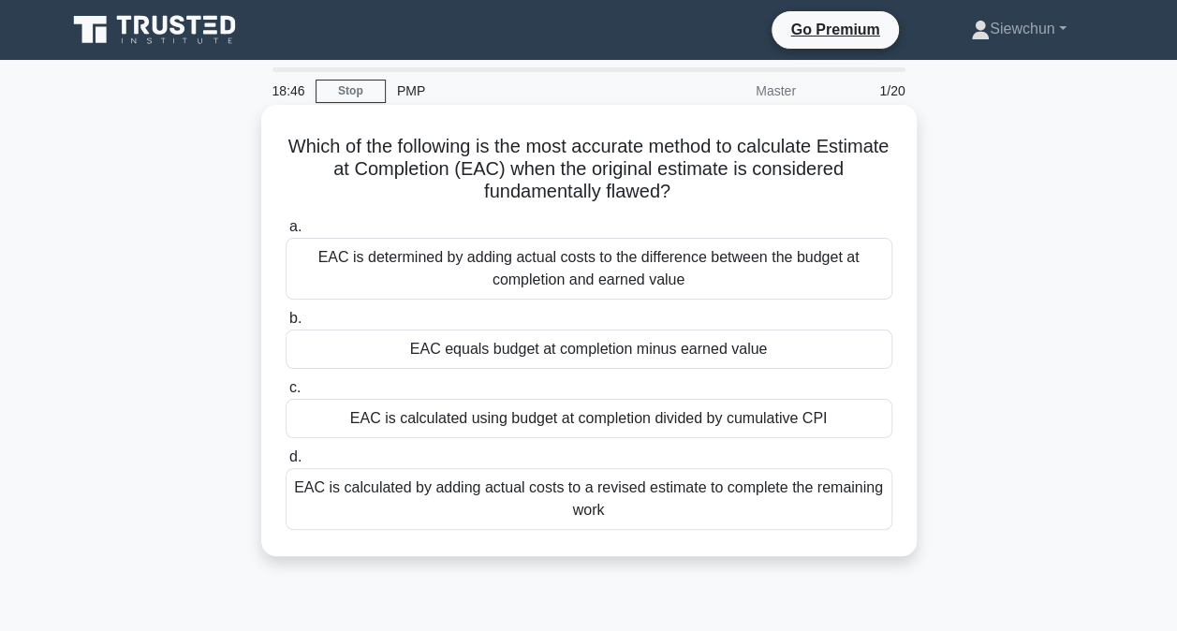
click at [500, 338] on div "EAC equals budget at completion minus earned value" at bounding box center [589, 349] width 607 height 39
click at [286, 325] on input "b. EAC equals budget at completion minus earned value" at bounding box center [286, 319] width 0 height 12
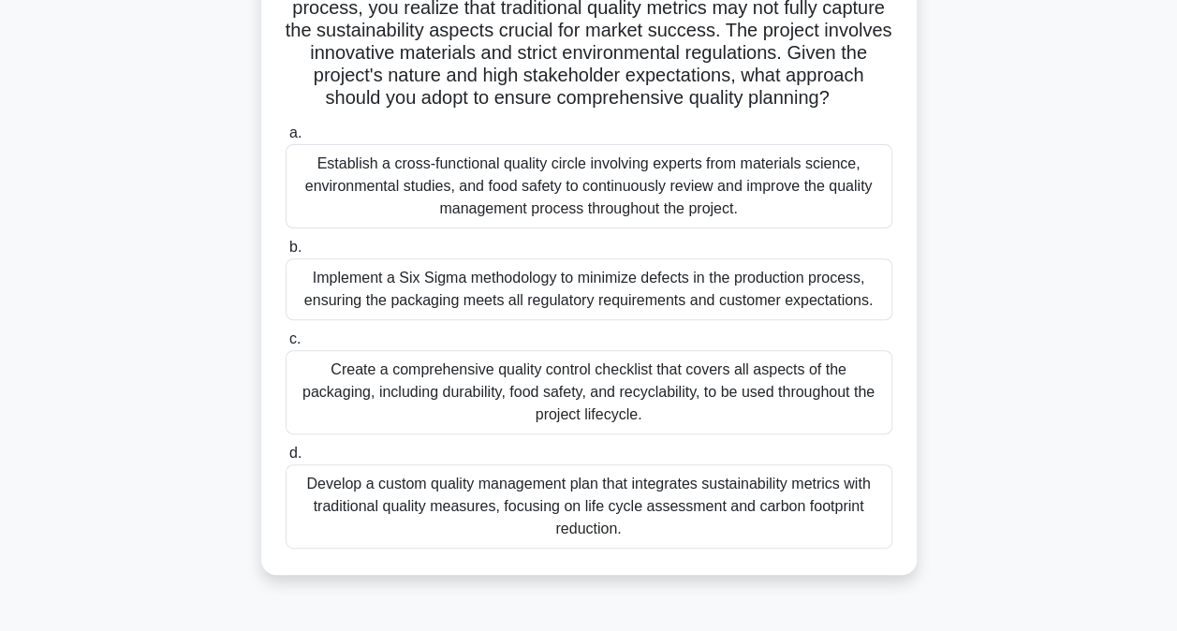
scroll to position [187, 0]
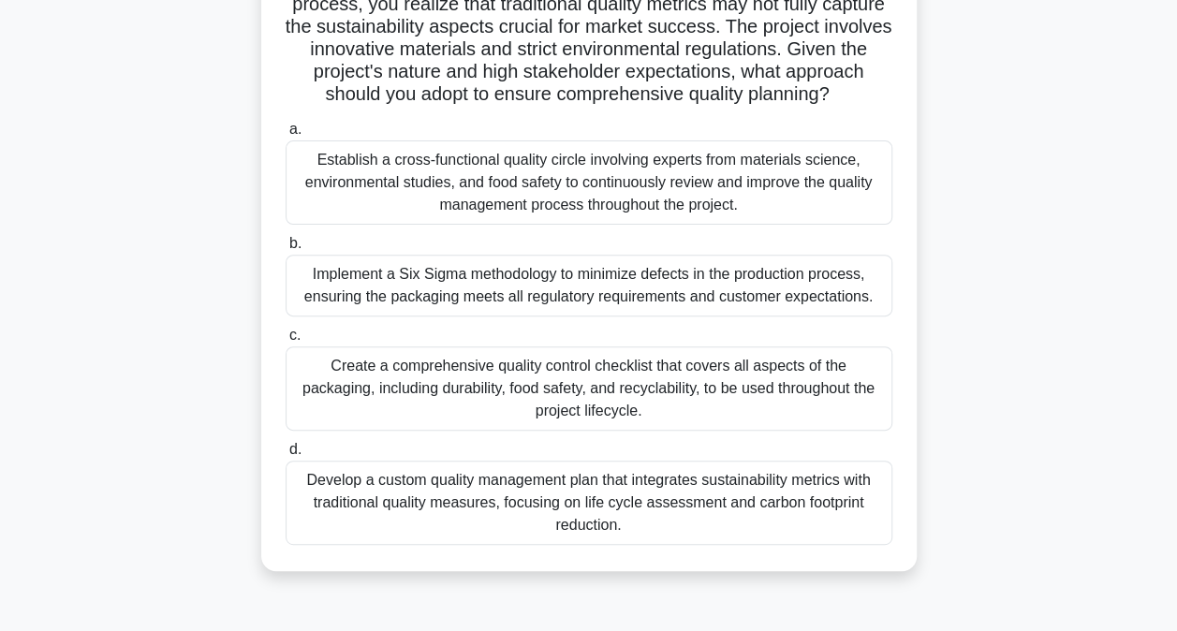
click at [637, 316] on div "Implement a Six Sigma methodology to minimize defects in the production process…" at bounding box center [589, 286] width 607 height 62
click at [286, 250] on input "b. Implement a Six Sigma methodology to minimize defects in the production proc…" at bounding box center [286, 244] width 0 height 12
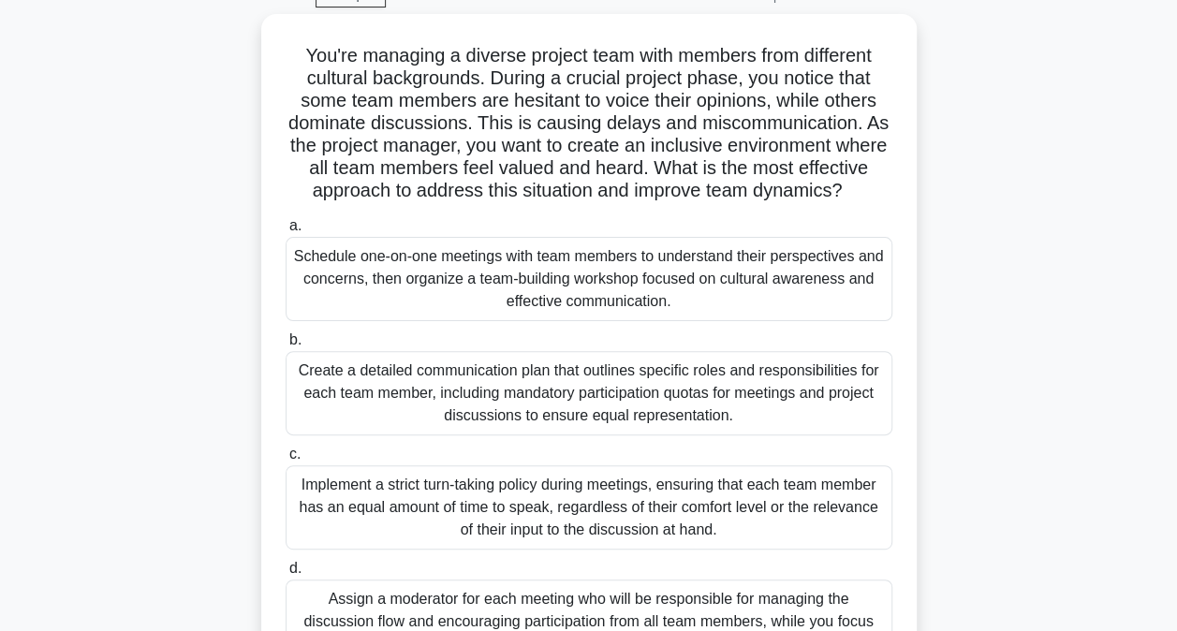
scroll to position [94, 0]
